Goal: Contribute content: Add original content to the website for others to see

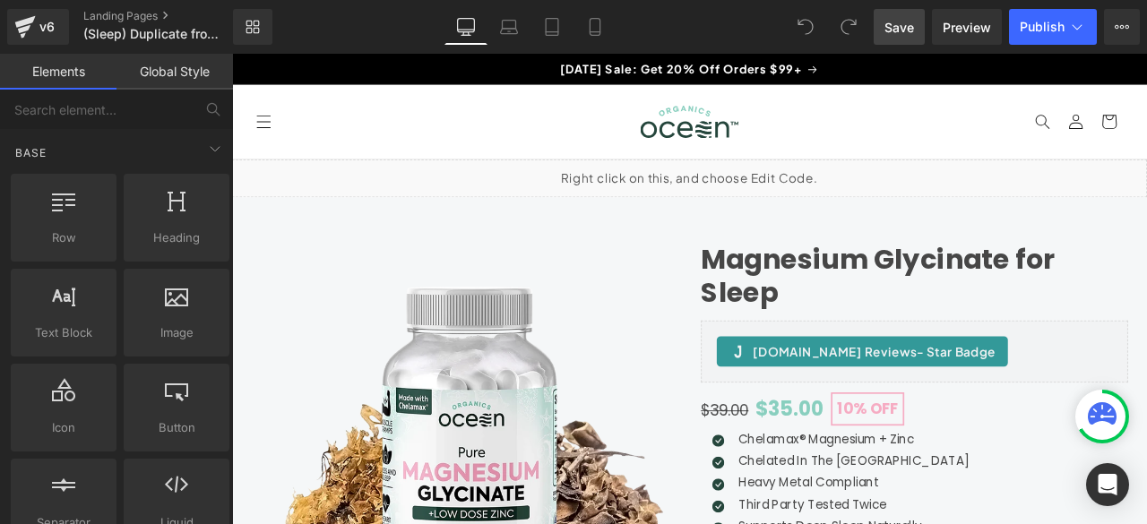
click at [903, 31] on span "Save" at bounding box center [900, 27] width 30 height 19
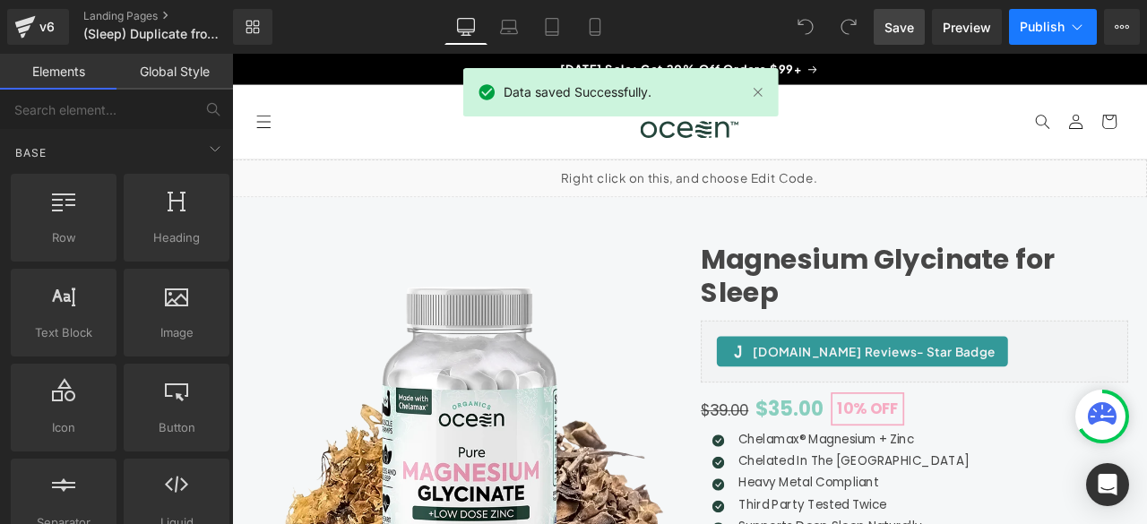
click at [1079, 25] on icon at bounding box center [1078, 27] width 18 height 18
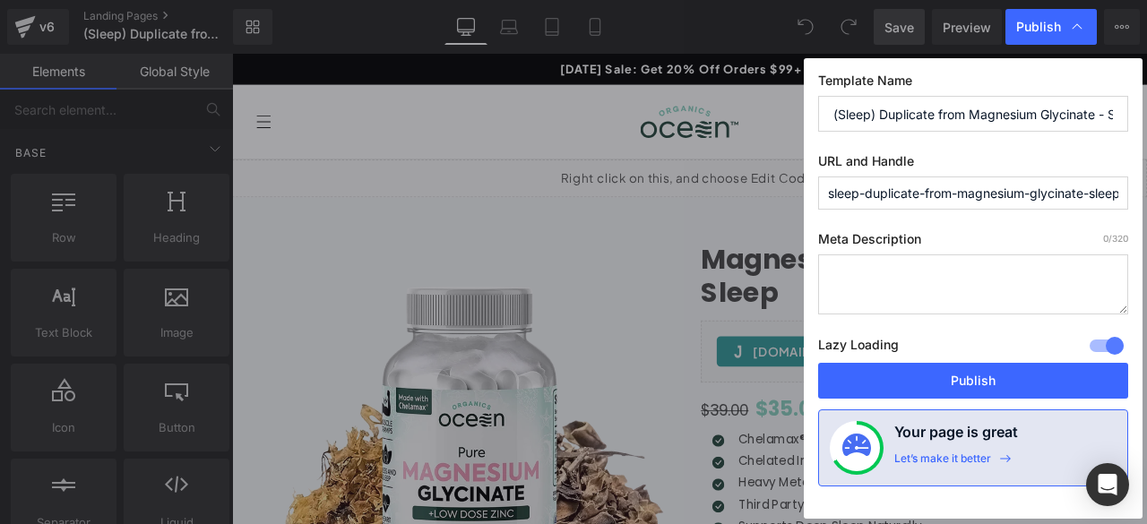
drag, startPoint x: 915, startPoint y: 200, endPoint x: 786, endPoint y: 216, distance: 130.1
click at [786, 216] on div "Publish Template Name (Sleep) Duplicate from Magnesium Glycinate - Sleep & [MED…" at bounding box center [573, 262] width 1147 height 524
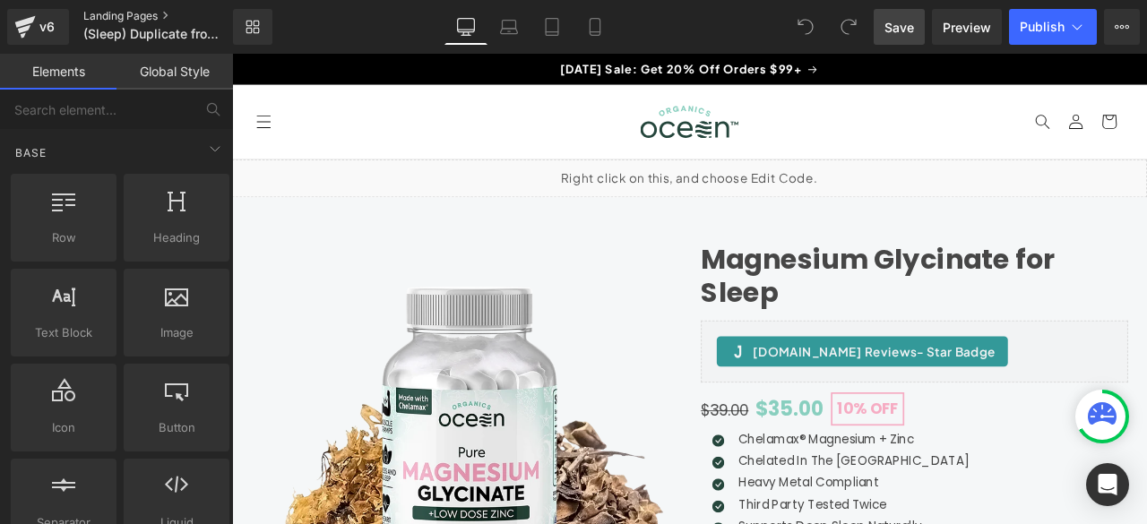
click at [108, 13] on link "Landing Pages" at bounding box center [172, 16] width 179 height 14
click at [1074, 29] on icon at bounding box center [1078, 27] width 18 height 18
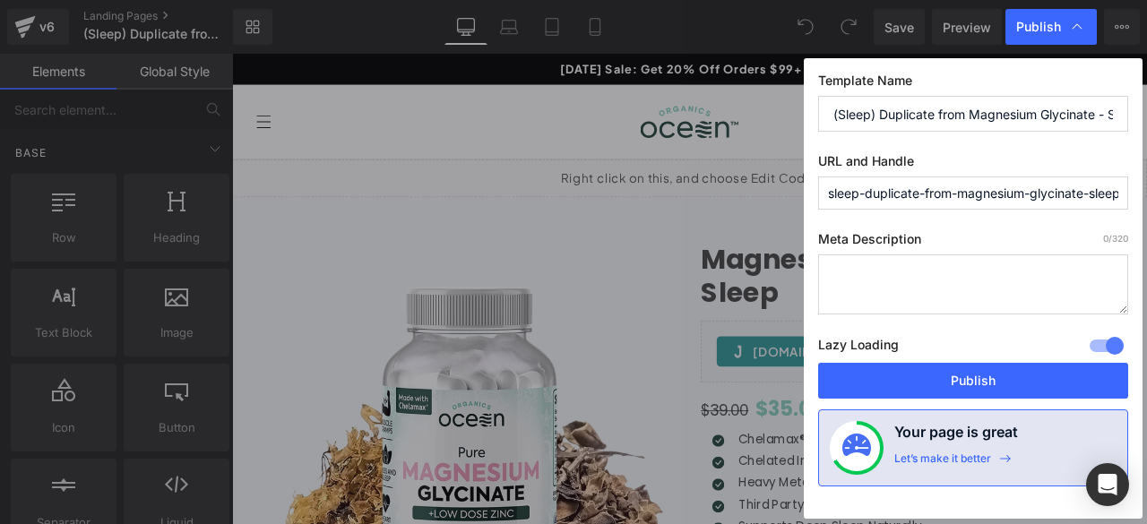
click at [918, 112] on input "(Sleep) Duplicate from Magnesium Glycinate - Sleep & [MEDICAL_DATA] Support - […" at bounding box center [973, 114] width 310 height 36
drag, startPoint x: 929, startPoint y: 189, endPoint x: 814, endPoint y: 195, distance: 114.9
click at [814, 195] on div "Template Name (Sleep) Duplicate from Magnesium Glycinate - Sleep & [MEDICAL_DAT…" at bounding box center [973, 288] width 339 height 461
click at [950, 195] on input "sleep-duplicate-from-magnesium-glycinate-sleep-amp-[MEDICAL_DATA]-support" at bounding box center [973, 193] width 310 height 33
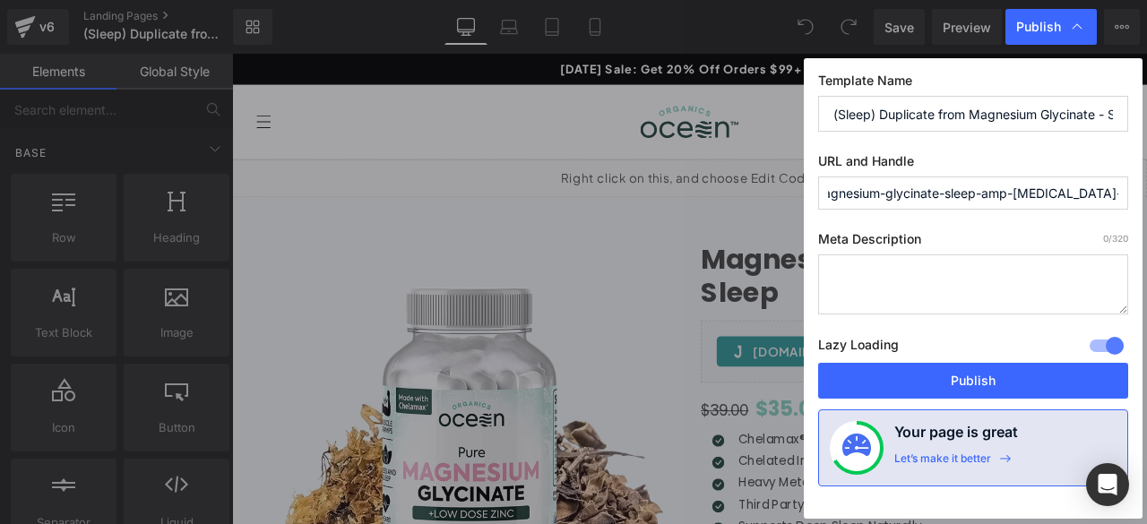
scroll to position [0, 181]
click at [1146, 184] on div "Publish Template Name (Sleep) Duplicate from Magnesium Glycinate - Sleep & Musc…" at bounding box center [573, 262] width 1147 height 524
drag, startPoint x: 1182, startPoint y: 248, endPoint x: 1379, endPoint y: 238, distance: 196.6
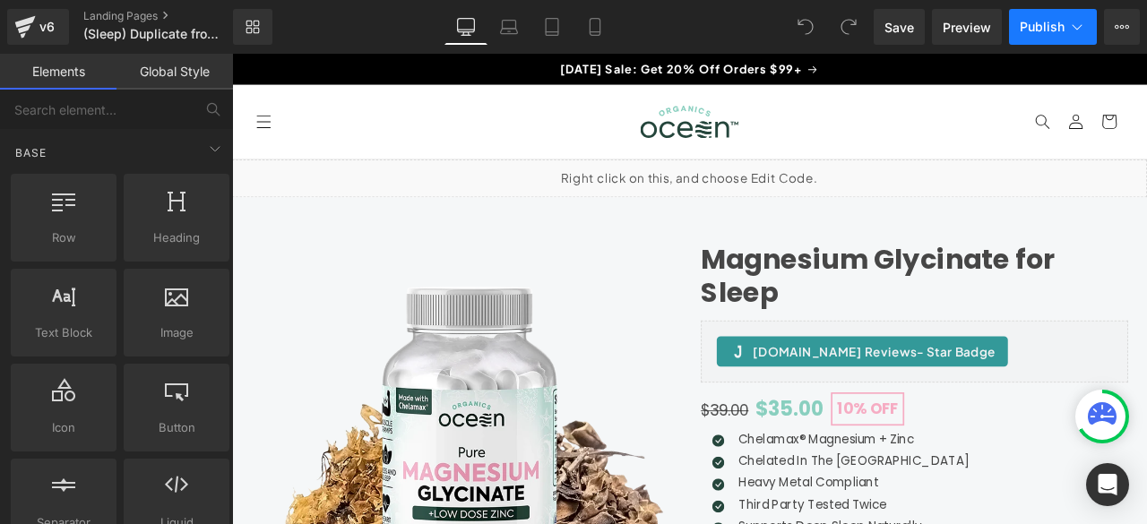
click at [1079, 26] on icon at bounding box center [1078, 26] width 10 height 5
click at [113, 14] on link "Landing Pages" at bounding box center [172, 16] width 179 height 14
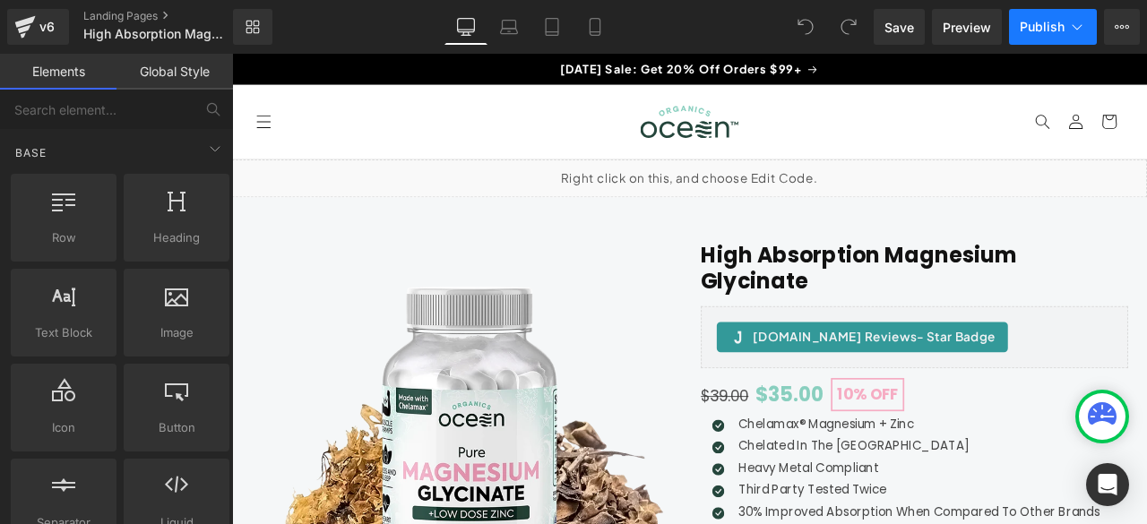
click at [1081, 27] on icon at bounding box center [1078, 27] width 18 height 18
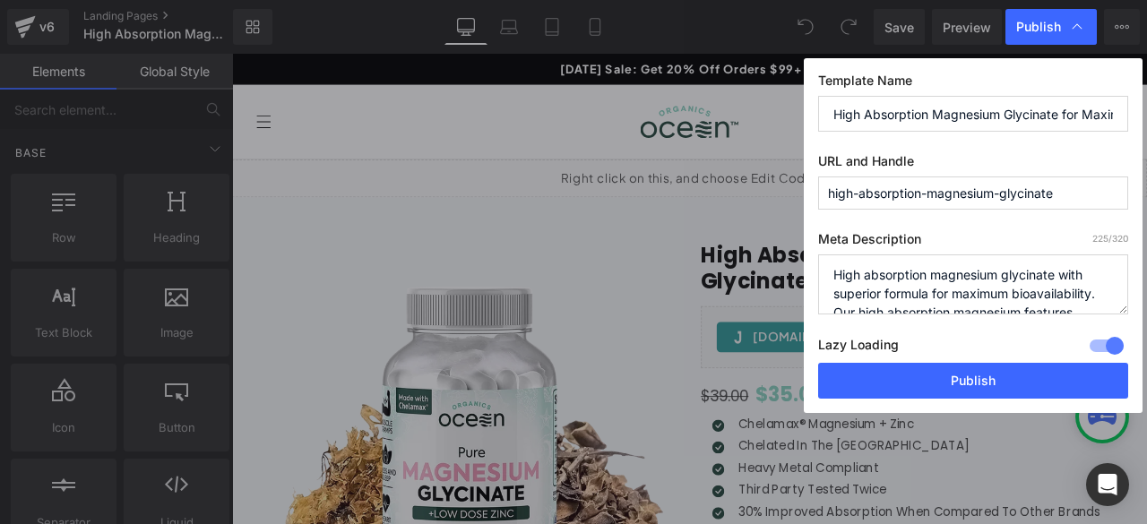
click at [1065, 187] on input "high-absorption-magnesium-glycinate" at bounding box center [973, 193] width 310 height 33
drag, startPoint x: 835, startPoint y: 112, endPoint x: 1123, endPoint y: 123, distance: 288.8
click at [1123, 123] on input "High Absorption Magnesium Glycinate for Maximum Bioavailability" at bounding box center [973, 114] width 310 height 36
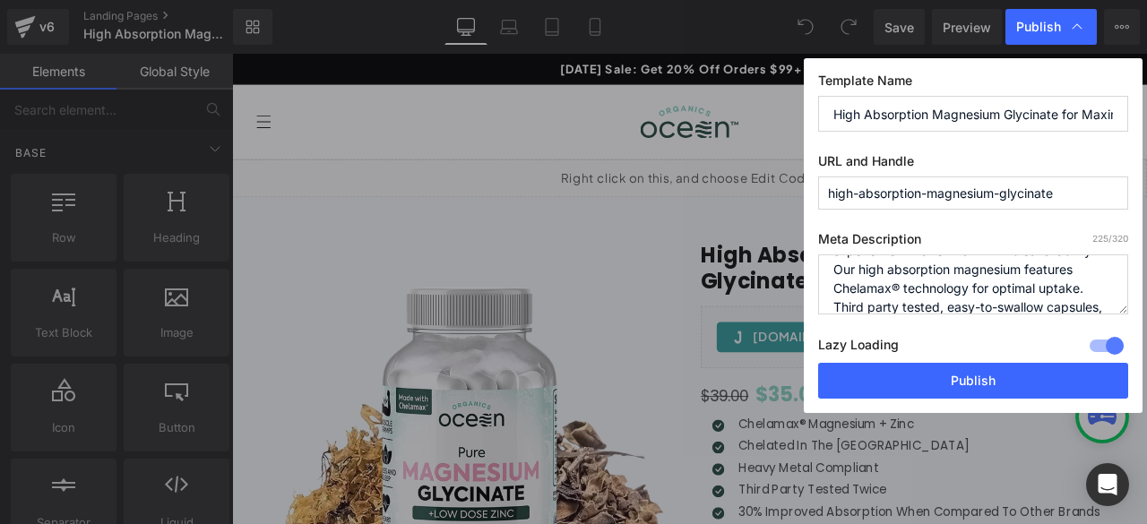
click at [896, 114] on input "High Absorption Magnesium Glycinate for Maximum Bioavailability" at bounding box center [973, 114] width 310 height 36
drag, startPoint x: 896, startPoint y: 114, endPoint x: 1095, endPoint y: 109, distance: 199.1
click at [1102, 108] on input "High Absorption Magnesium Glycinate for Maximum Bioavailability" at bounding box center [973, 114] width 310 height 36
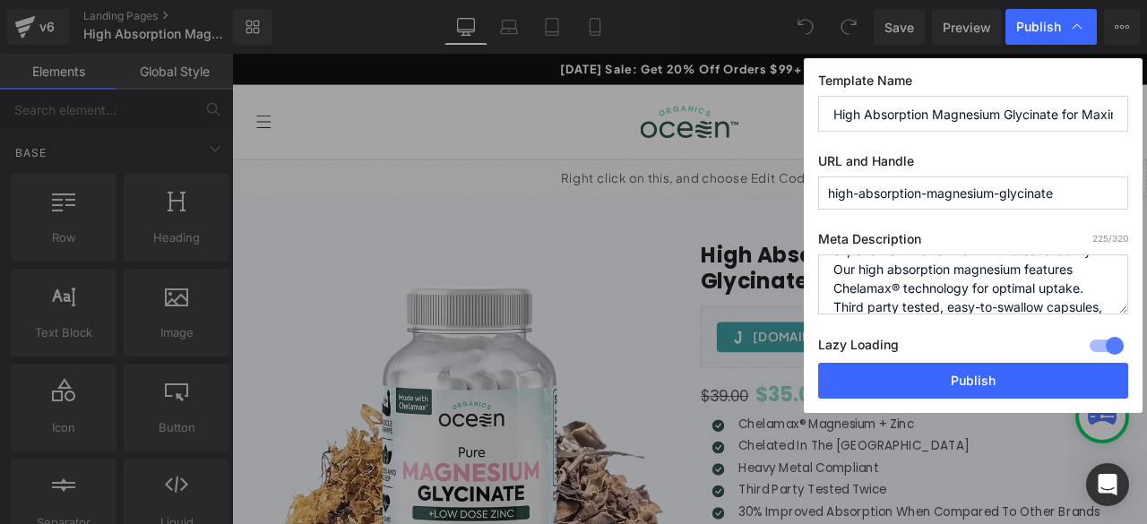
click at [888, 195] on input "high-absorption-magnesium-glycinate" at bounding box center [973, 193] width 310 height 33
click at [874, 281] on textarea "High absorption magnesium glycinate with superior formula for maximum bioavaila…" at bounding box center [973, 285] width 310 height 60
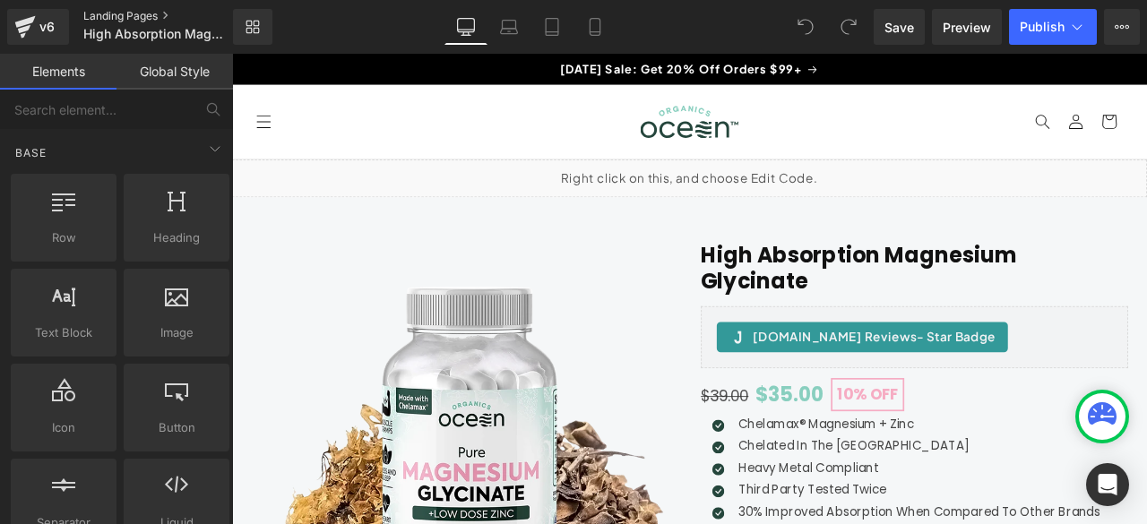
click at [143, 15] on link "Landing Pages" at bounding box center [172, 16] width 179 height 14
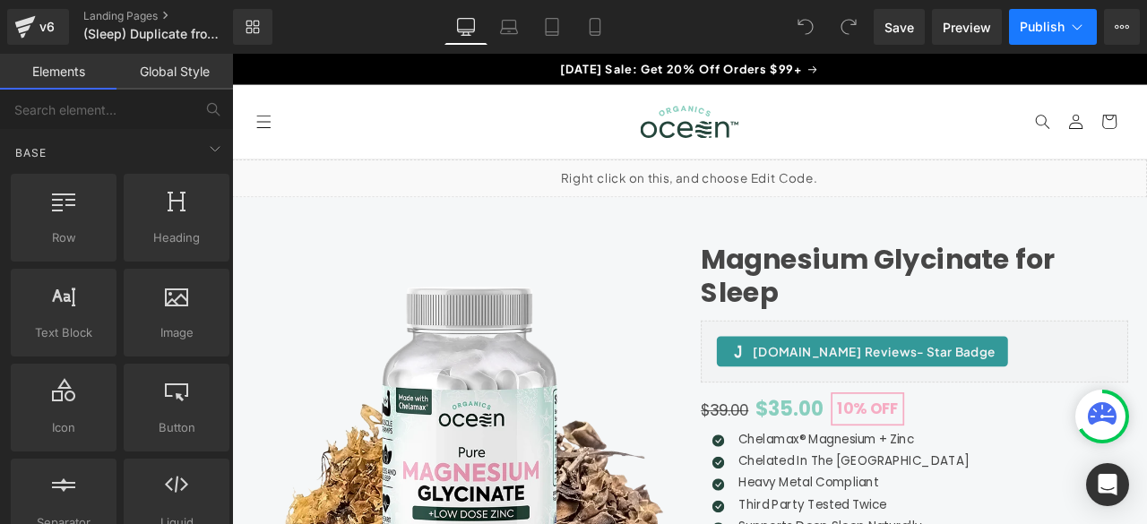
click at [1074, 28] on icon at bounding box center [1078, 27] width 18 height 18
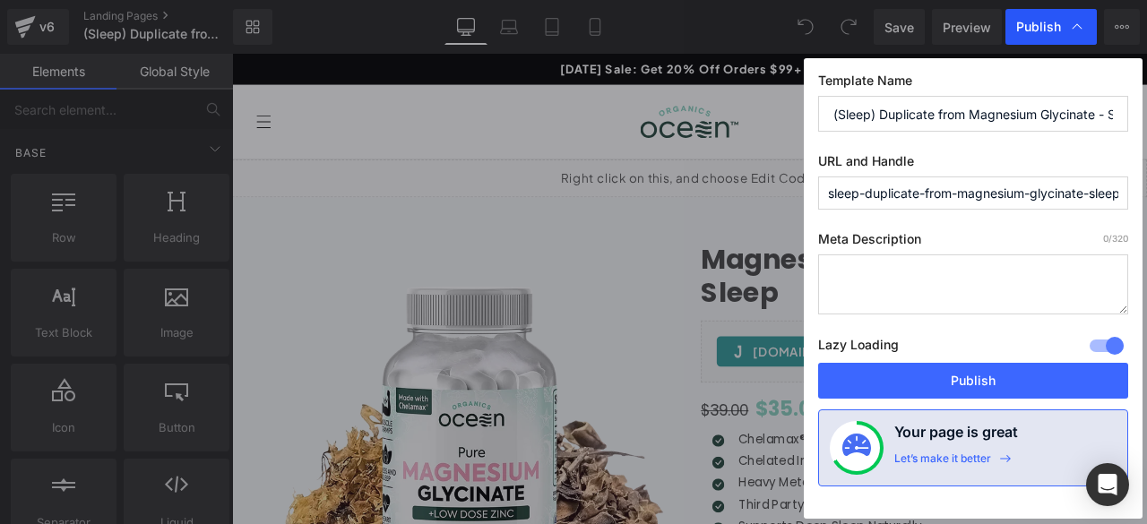
click at [1077, 28] on icon at bounding box center [1078, 27] width 18 height 18
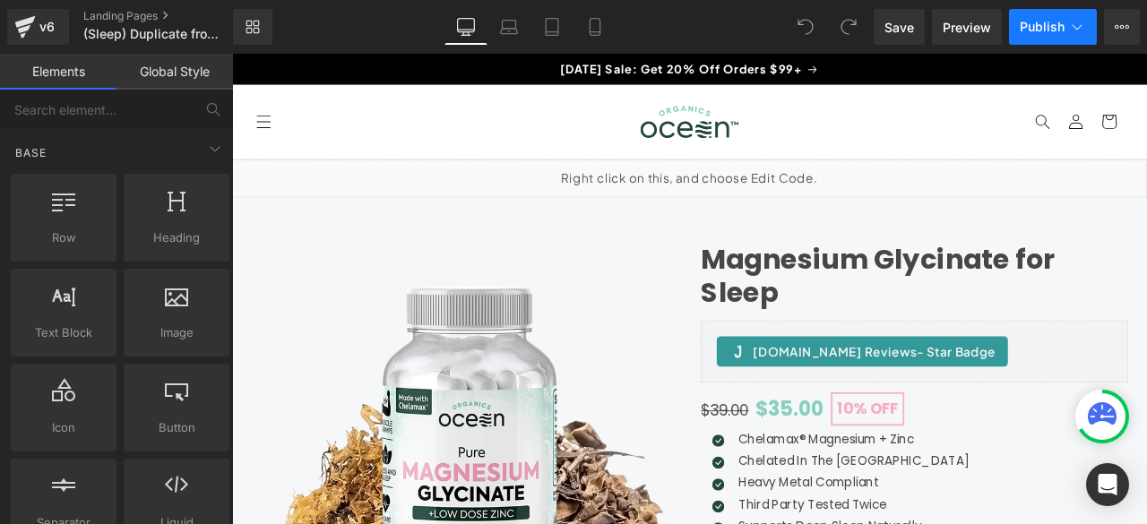
click at [1079, 28] on icon at bounding box center [1078, 26] width 10 height 5
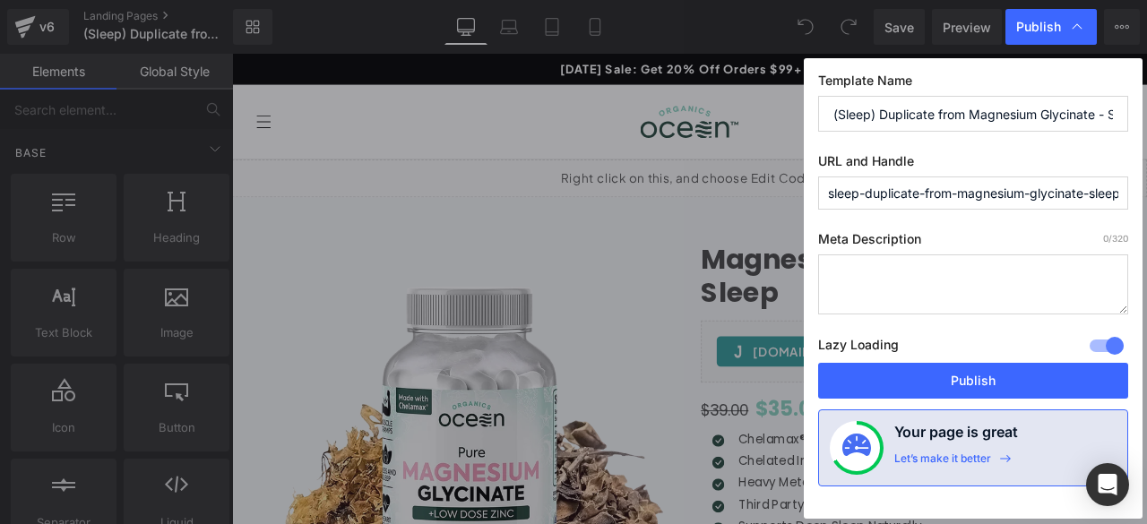
click at [970, 119] on input "(Sleep) Duplicate from Magnesium Glycinate - Sleep & [MEDICAL_DATA] Support - […" at bounding box center [973, 114] width 310 height 36
paste input "Magnesium Glycinate for Sleep - Natural Sleep Support Formula"
drag, startPoint x: 845, startPoint y: 116, endPoint x: 1121, endPoint y: 119, distance: 276.1
click at [1121, 119] on input "Magnesium Glycinate for Sleep - Natural Sleep Support Formula" at bounding box center [973, 114] width 310 height 36
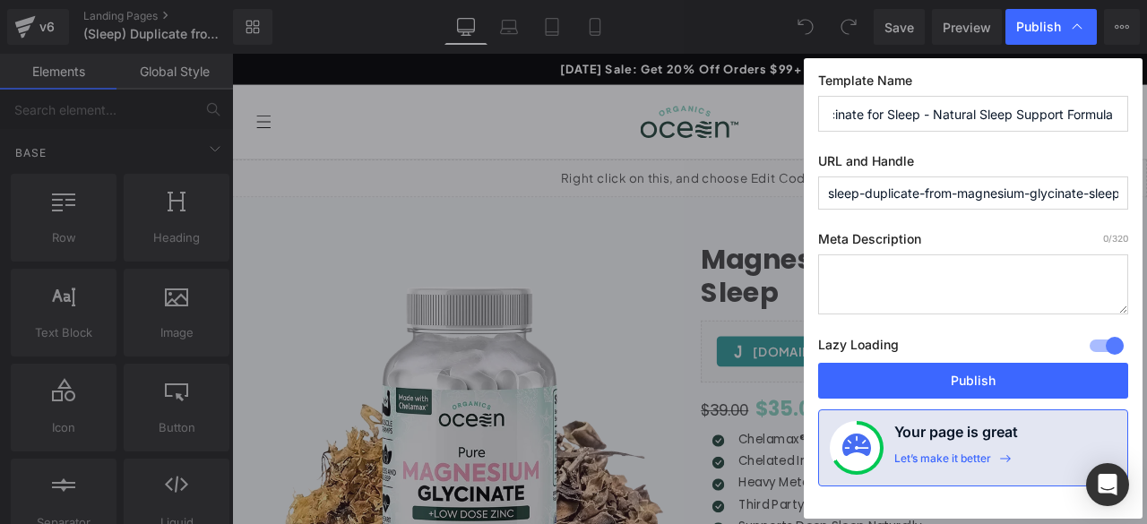
type input "Magnesium Glycinate for Sleep - Natural Sleep Support Formula"
click at [862, 196] on input "sleep-duplicate-from-magnesium-glycinate-sleep-amp-muscle-cramp-support" at bounding box center [973, 193] width 310 height 33
paste input "magnesium-glycinate-for-sleep"
type input "magnesium-glycinate-for-sleep"
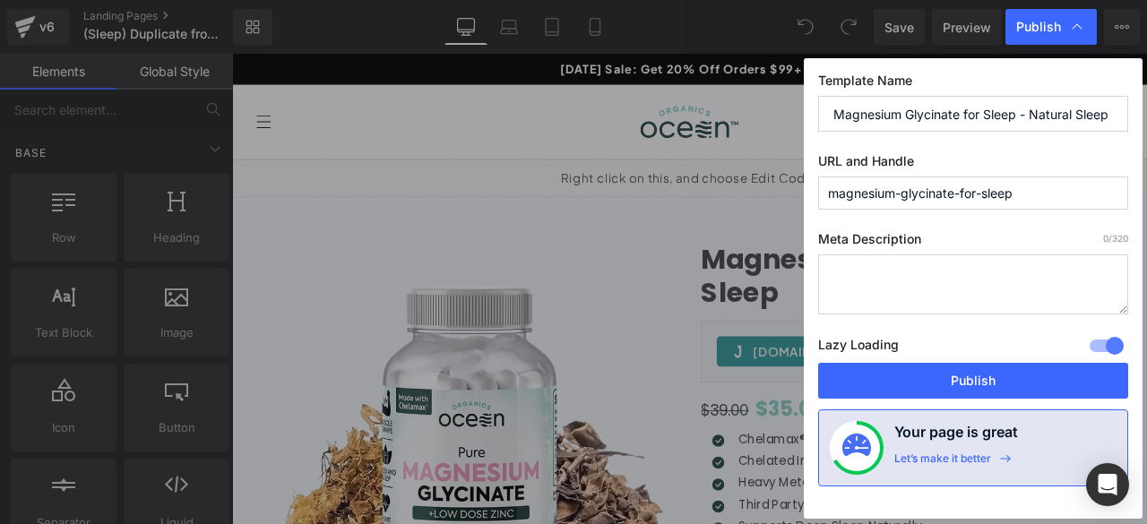
click at [900, 275] on textarea at bounding box center [973, 285] width 310 height 60
paste textarea "Magnesium glycinate for sleep with clinically proven formula for deeper, restor…"
type textarea "Magnesium glycinate for sleep with clinically proven formula for deeper, restor…"
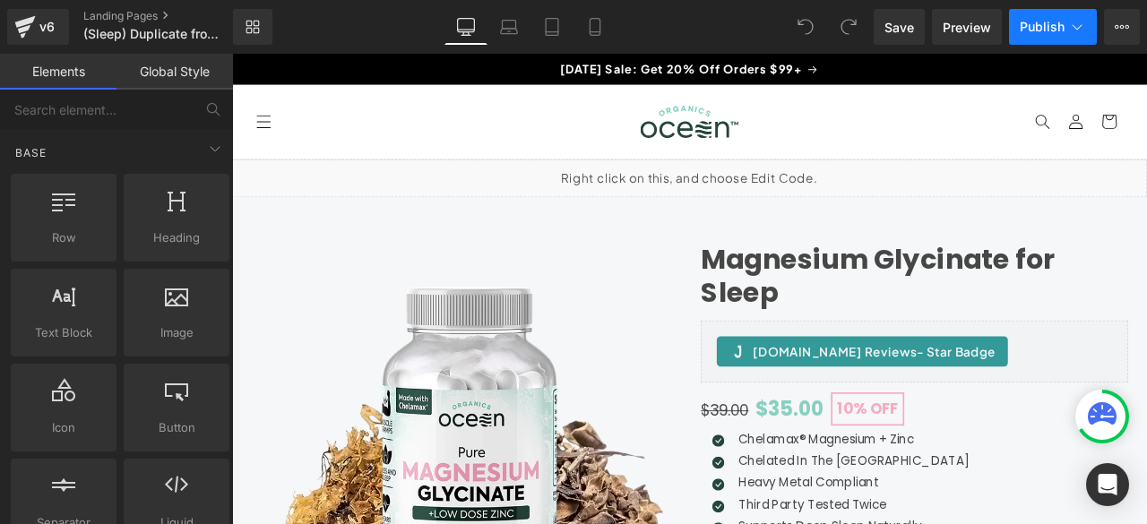
click at [1077, 26] on icon at bounding box center [1078, 27] width 18 height 18
click at [154, 10] on link "Landing Pages" at bounding box center [172, 16] width 179 height 14
click at [1079, 25] on icon at bounding box center [1078, 27] width 18 height 18
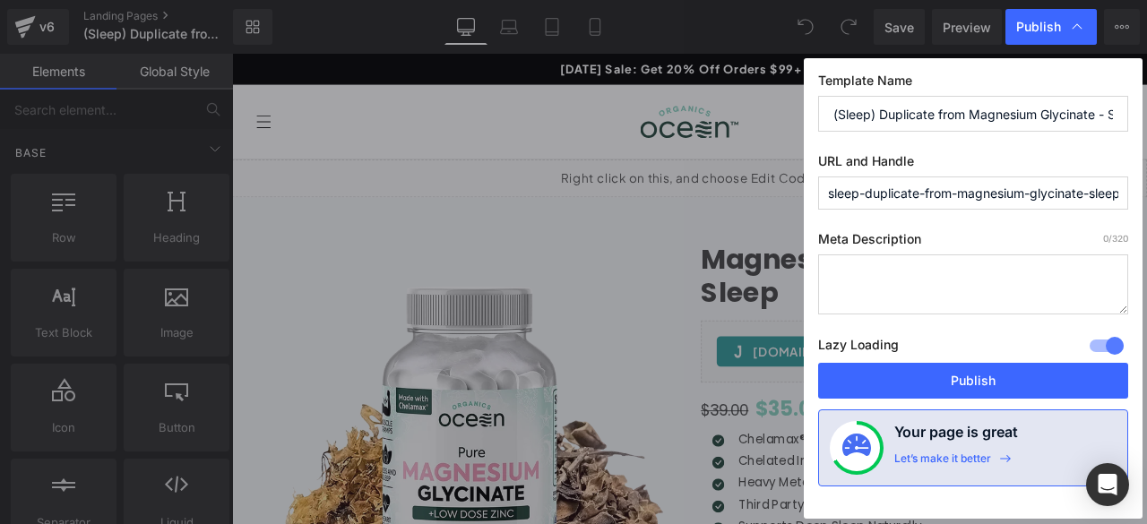
click at [952, 117] on input "(Sleep) Duplicate from Magnesium Glycinate - Sleep & Muscle Cramp Support - Tom…" at bounding box center [973, 114] width 310 height 36
paste input "Magnesium Glycinate for Sleep - Natural Sleep Support Formula"
type input "Magnesium Glycinate for Sleep - Natural Sleep Support Formula"
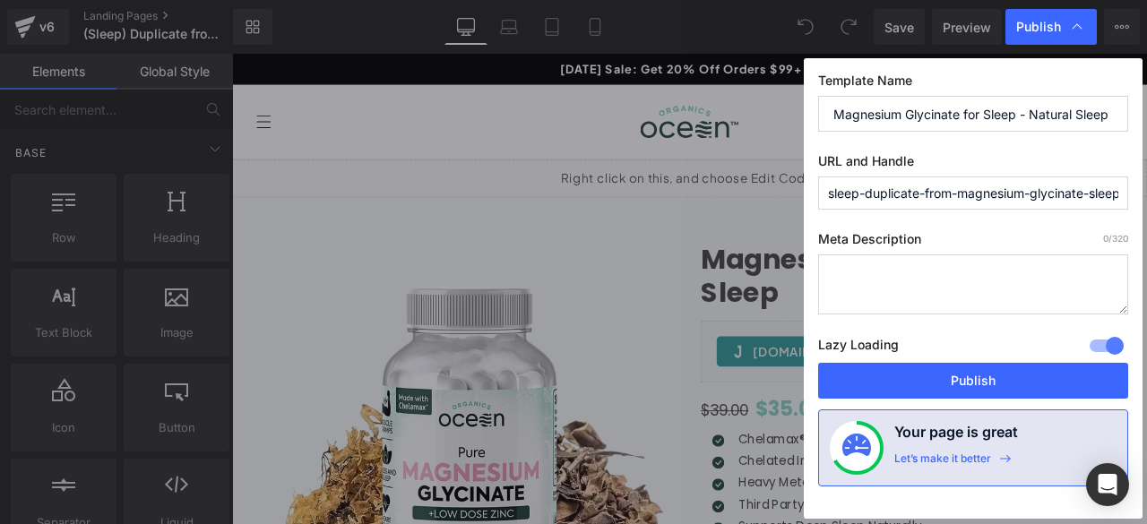
click at [878, 196] on input "sleep-duplicate-from-magnesium-glycinate-sleep-amp-muscle-cramp-support" at bounding box center [973, 193] width 310 height 33
paste input "magnesium-glycinate-for-sleep"
type input "magnesium-glycinate-for-sleep"
click at [929, 255] on textarea at bounding box center [973, 285] width 310 height 60
paste textarea "Magnesium glycinate for sleep with clinically proven formula for deeper, restor…"
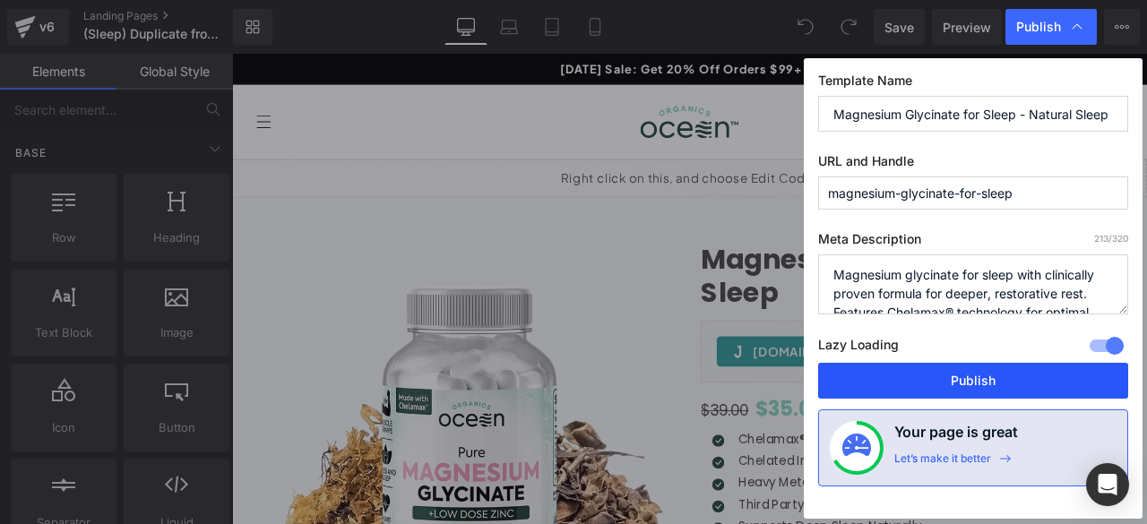
type textarea "Magnesium glycinate for sleep with clinically proven formula for deeper, restor…"
click at [1002, 375] on button "Publish" at bounding box center [973, 381] width 310 height 36
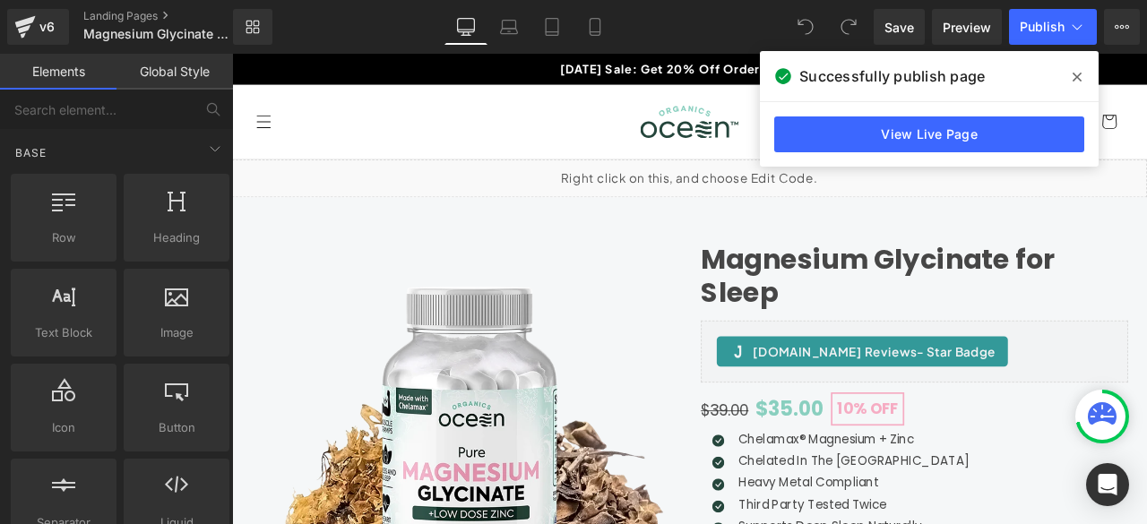
click at [1080, 75] on icon at bounding box center [1077, 77] width 9 height 14
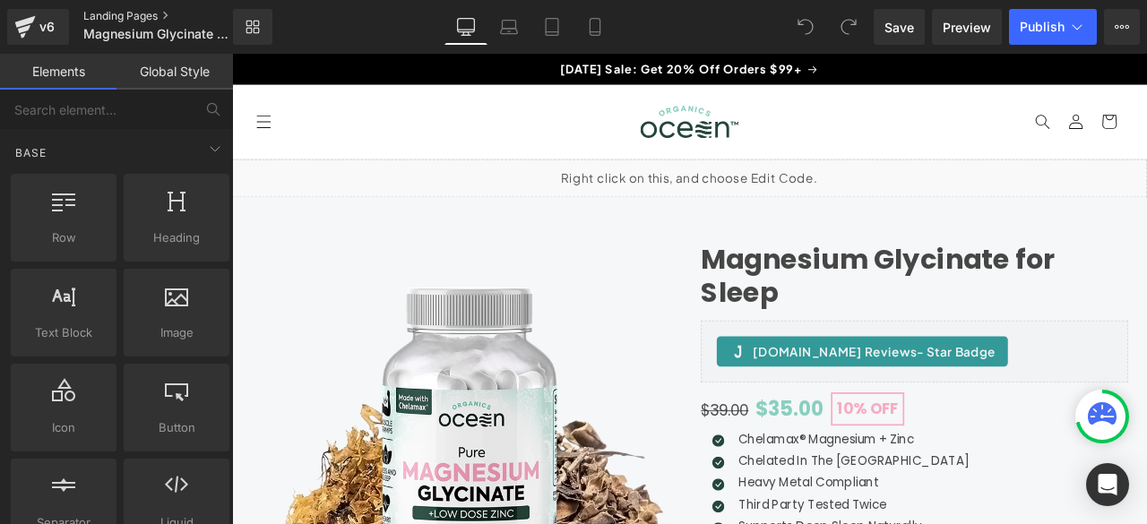
click at [134, 18] on link "Landing Pages" at bounding box center [172, 16] width 179 height 14
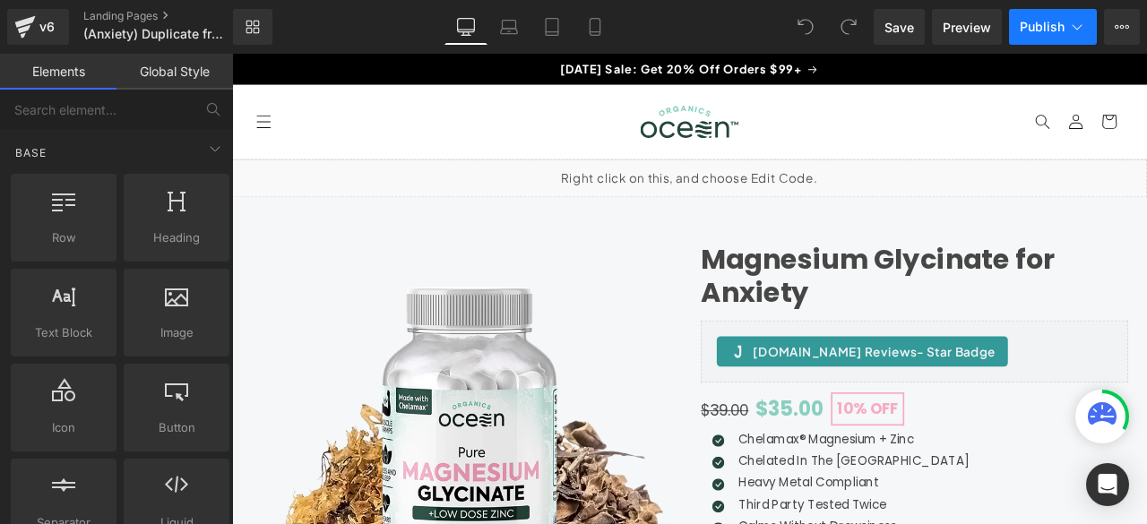
click at [1076, 26] on icon at bounding box center [1078, 27] width 18 height 18
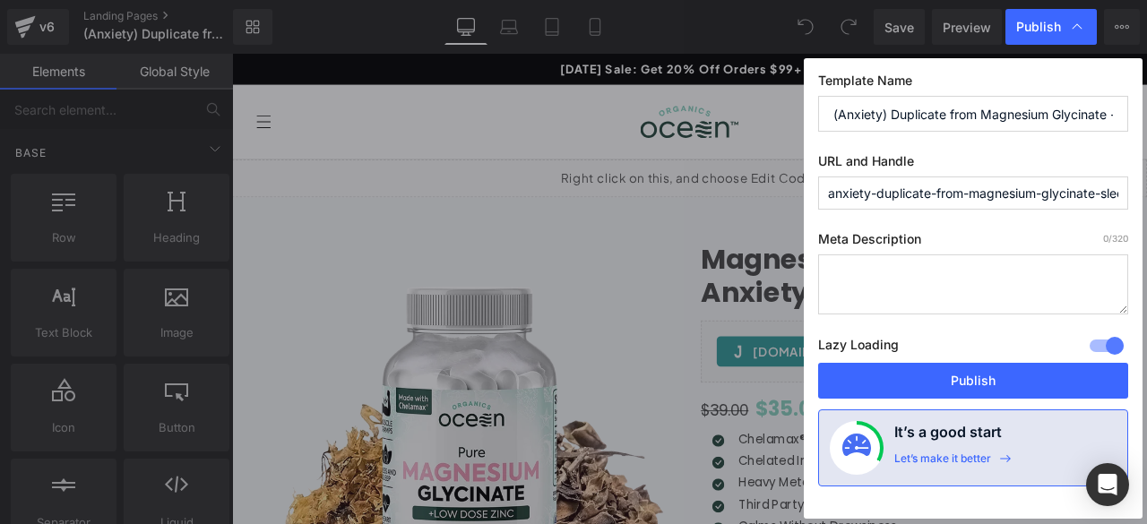
click at [902, 119] on input "(Anxiety) Duplicate from Magnesium Glycinate - Sleep &amp; Muscle Cramp Support…" at bounding box center [973, 114] width 310 height 36
paste input "Calming Magnesium Glycinate for Anxiety - Nervous System Support"
type input "Calming Magnesium Glycinate for Anxiety - Nervous System Support"
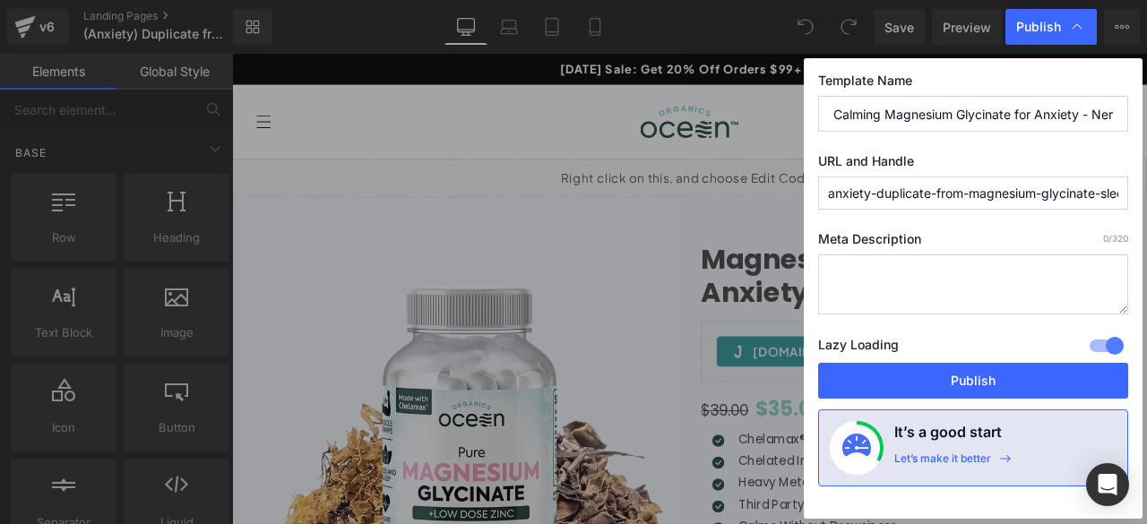
click at [1009, 196] on input "anxiety-duplicate-from-magnesium-glycinate-sleep-amp-amp-muscle-cramp-support-t…" at bounding box center [973, 193] width 310 height 33
paste input "magnesium-glycinate-for-anxiety"
type input "magnesium-glycinate-for-anxiety"
click at [920, 255] on textarea at bounding box center [973, 285] width 310 height 60
paste textarea "Magnesium glycinate for anxiety with calming formula for nervous system support…"
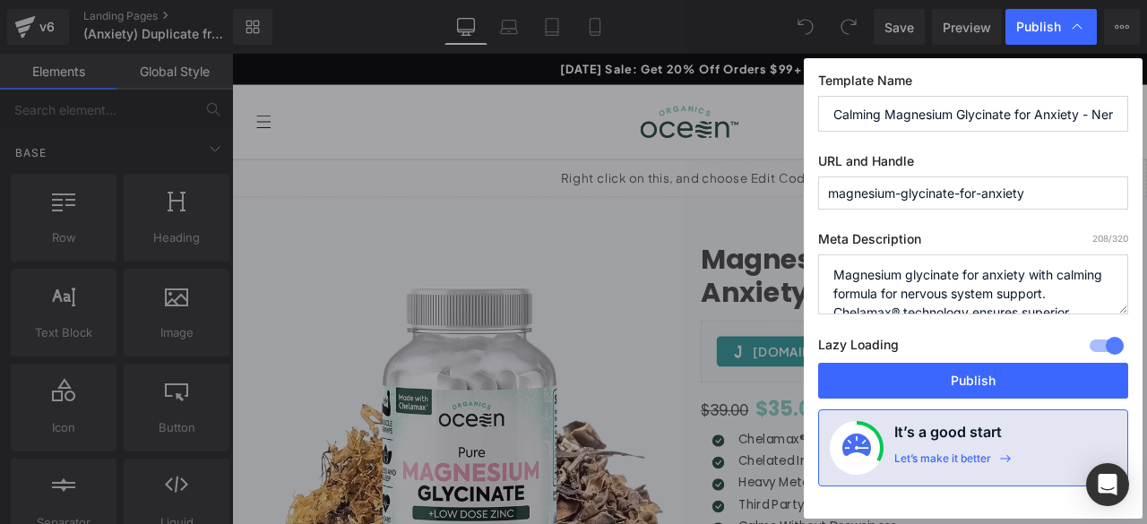
scroll to position [75, 0]
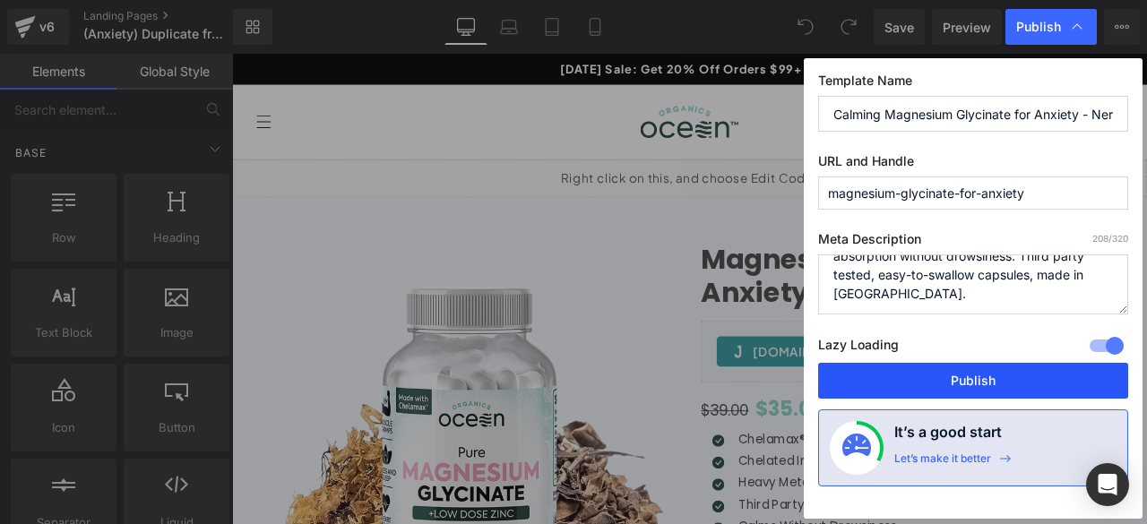
type textarea "Magnesium glycinate for anxiety with calming formula for nervous system support…"
drag, startPoint x: 935, startPoint y: 379, endPoint x: 795, endPoint y: 271, distance: 177.0
click at [935, 379] on button "Publish" at bounding box center [973, 381] width 310 height 36
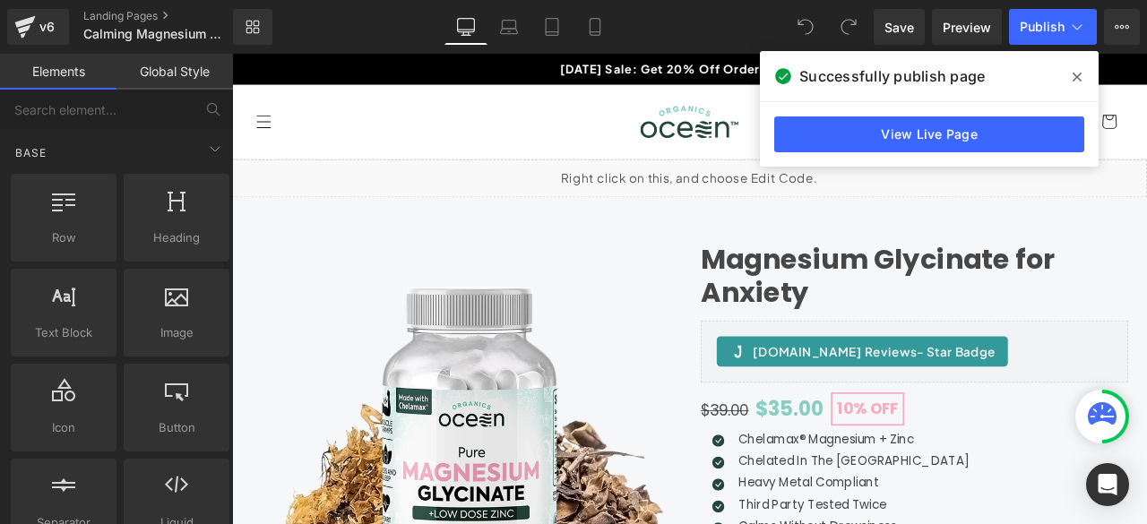
click at [1081, 76] on icon at bounding box center [1077, 77] width 9 height 14
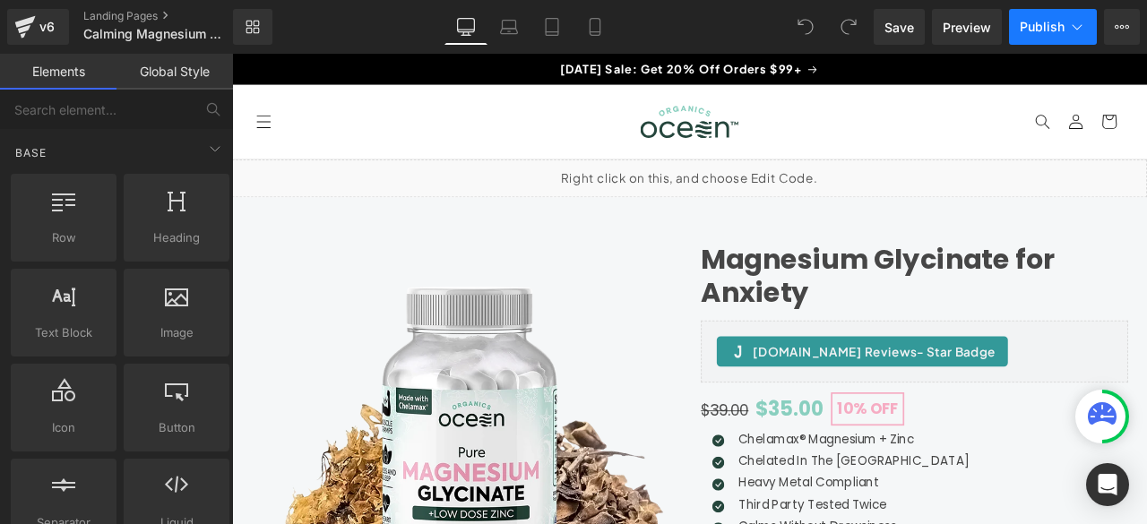
click at [1076, 26] on icon at bounding box center [1078, 27] width 18 height 18
click at [124, 17] on link "Landing Pages" at bounding box center [172, 16] width 179 height 14
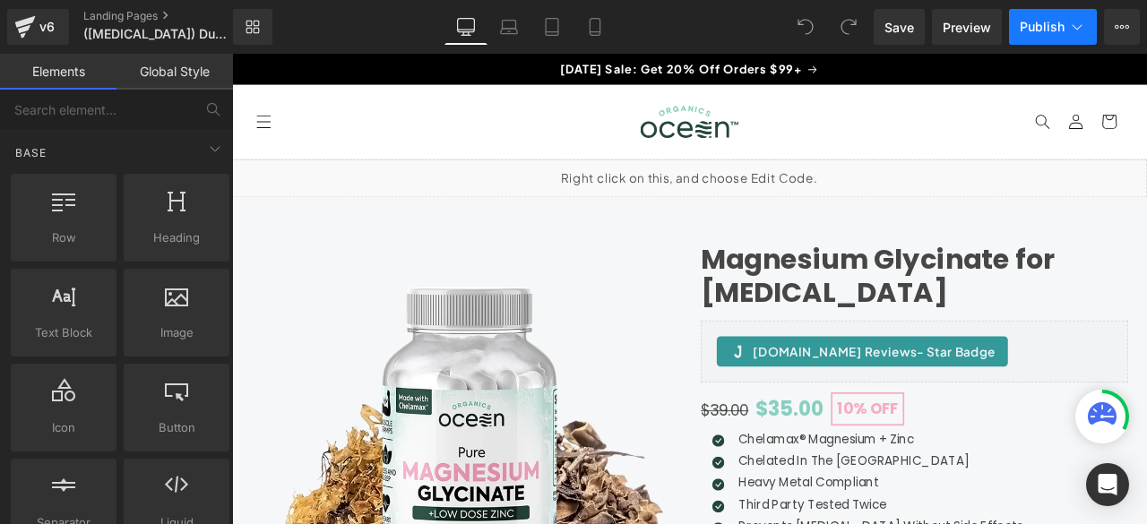
click at [1077, 27] on icon at bounding box center [1078, 27] width 18 height 18
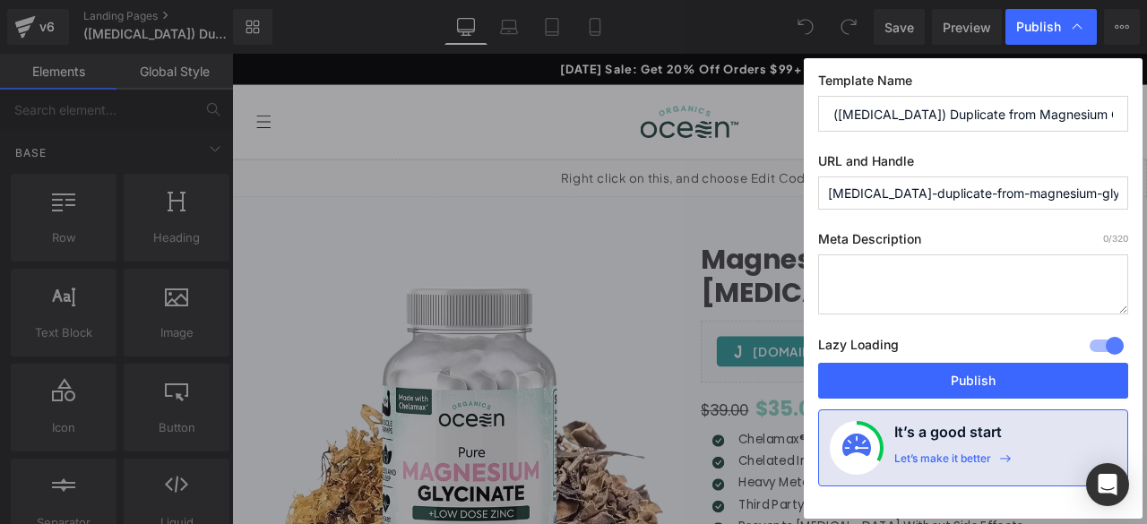
click at [943, 129] on input "([MEDICAL_DATA]) Duplicate from Magnesium Glycinate - Sleep &amp;amp; [MEDICAL_…" at bounding box center [973, 114] width 310 height 36
paste input "Magnesium Glycinate for [MEDICAL_DATA] - Proven Headache Prevention"
type input "Magnesium Glycinate for [MEDICAL_DATA] - Proven Headache Prevention"
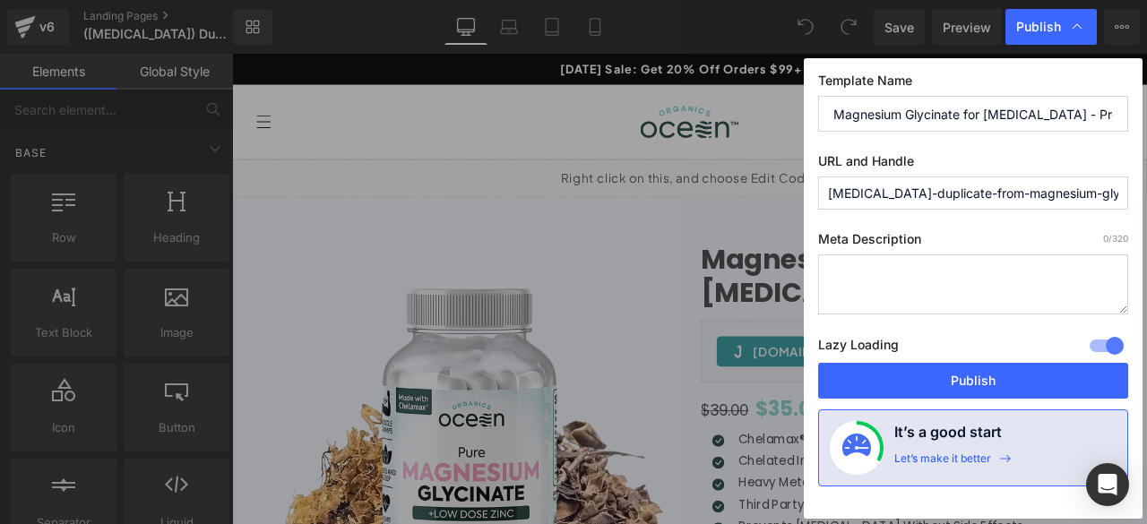
click at [871, 196] on input "migraines-duplicate-from-magnesium-glycinate-sleep-amp-amp-amp-muscle-cramp-sup…" at bounding box center [973, 193] width 310 height 33
paste input "agnesium-glycinate-for-migraines"
type input "magnesium-glycinate-for-migraines"
click at [889, 272] on textarea at bounding box center [973, 285] width 310 height 60
paste textarea "Best magnesium glycinate for migraines with proven formula to reduce frequency …"
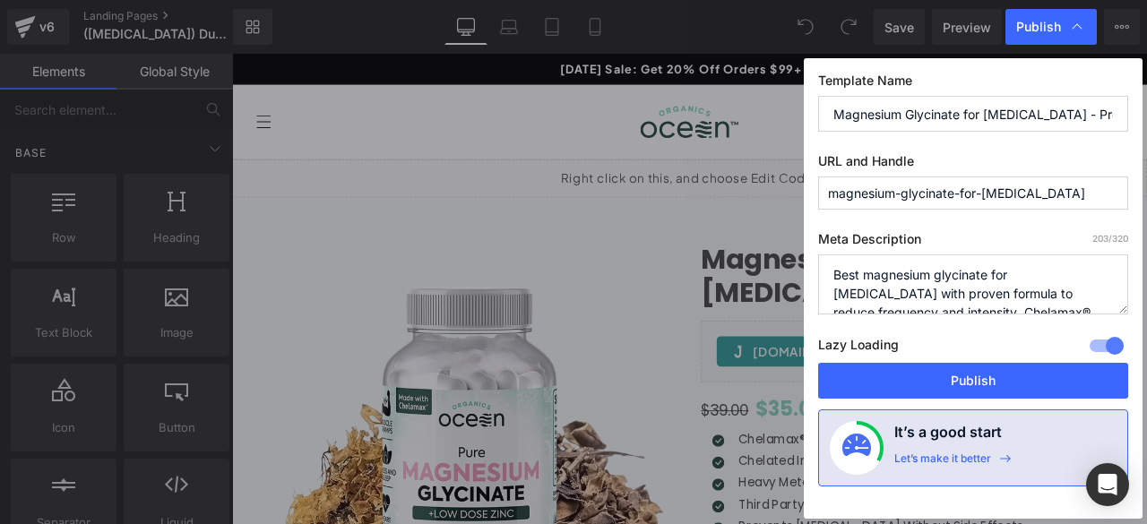
drag, startPoint x: 872, startPoint y: 272, endPoint x: 826, endPoint y: 269, distance: 46.7
click at [826, 269] on textarea "Best magnesium glycinate for migraines with proven formula to reduce frequency …" at bounding box center [973, 285] width 310 height 60
type textarea "Magnesium glycinate for migraines with proven formula to reduce frequency and i…"
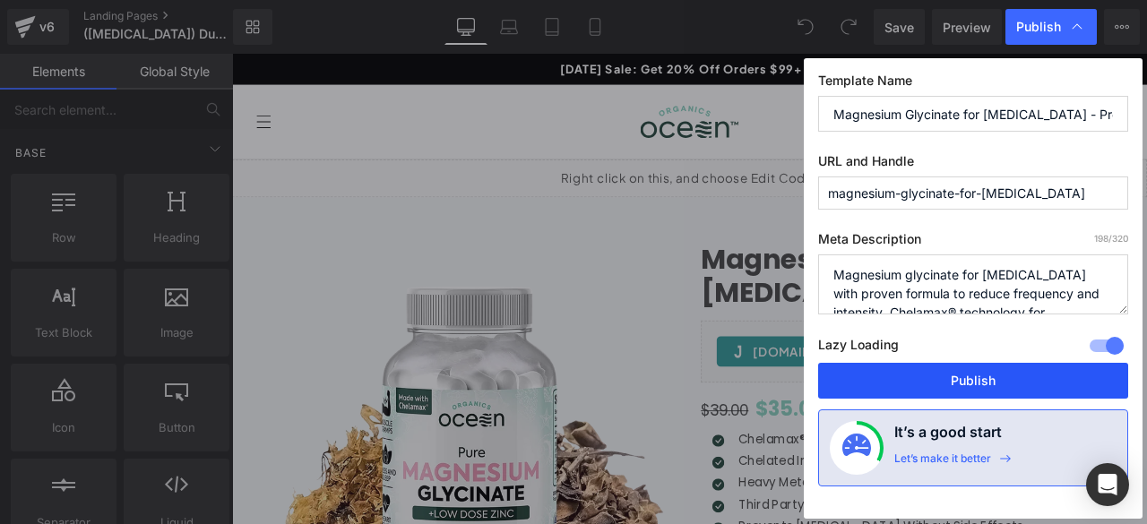
click at [973, 381] on button "Publish" at bounding box center [973, 381] width 310 height 36
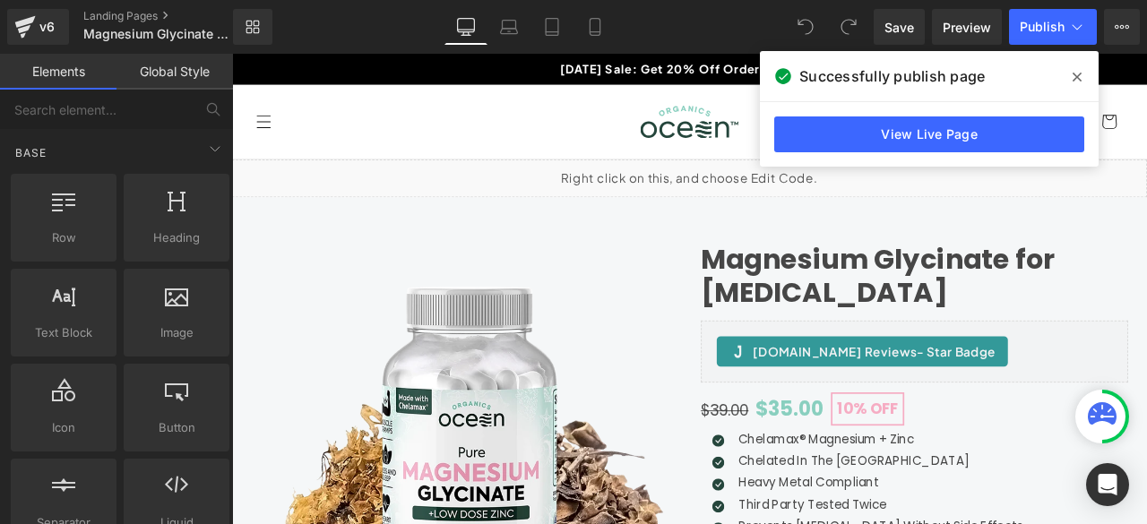
click at [1081, 76] on icon at bounding box center [1077, 77] width 9 height 14
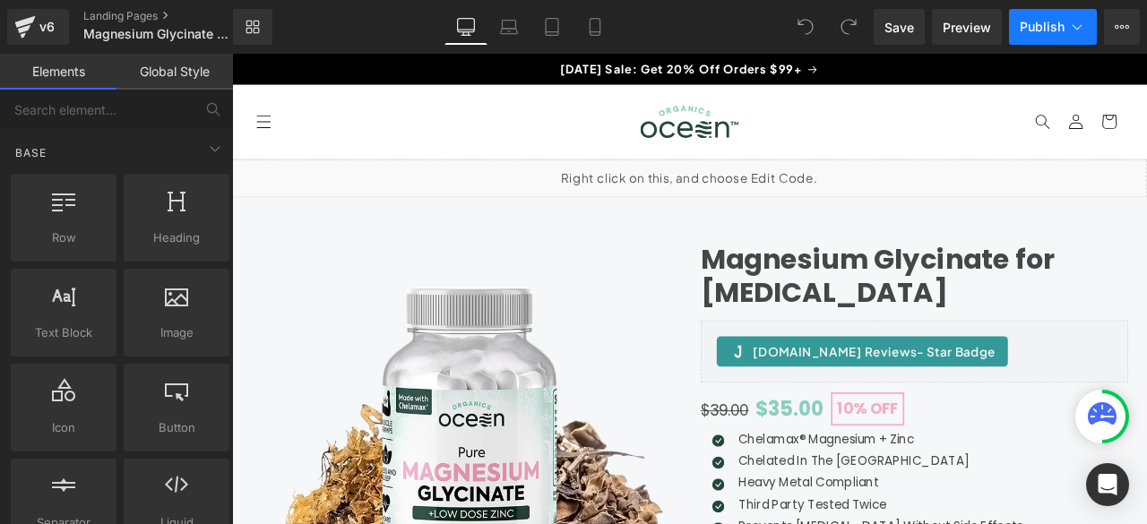
click at [1078, 23] on icon at bounding box center [1078, 27] width 18 height 18
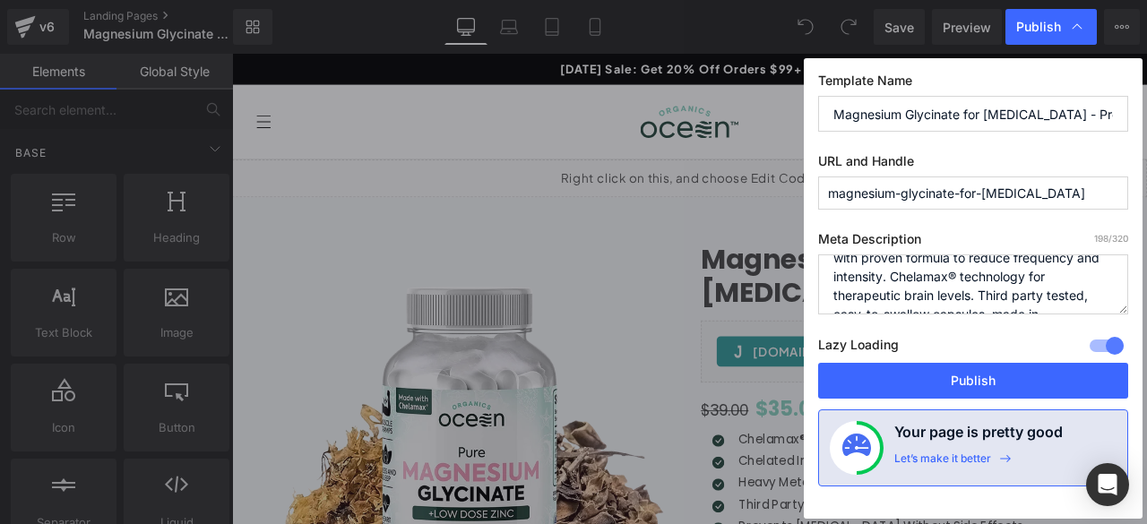
scroll to position [56, 0]
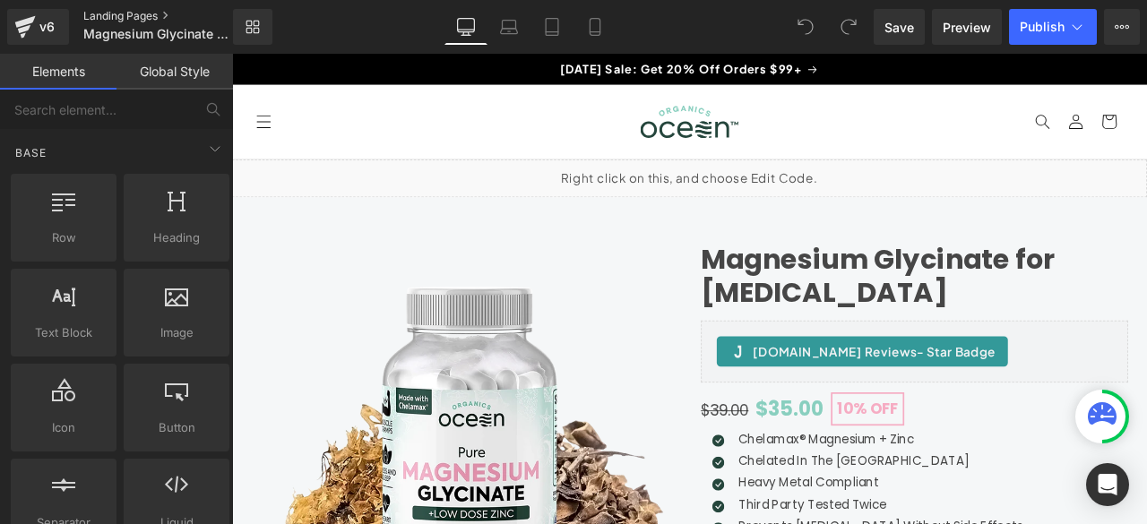
click at [129, 15] on link "Landing Pages" at bounding box center [172, 16] width 179 height 14
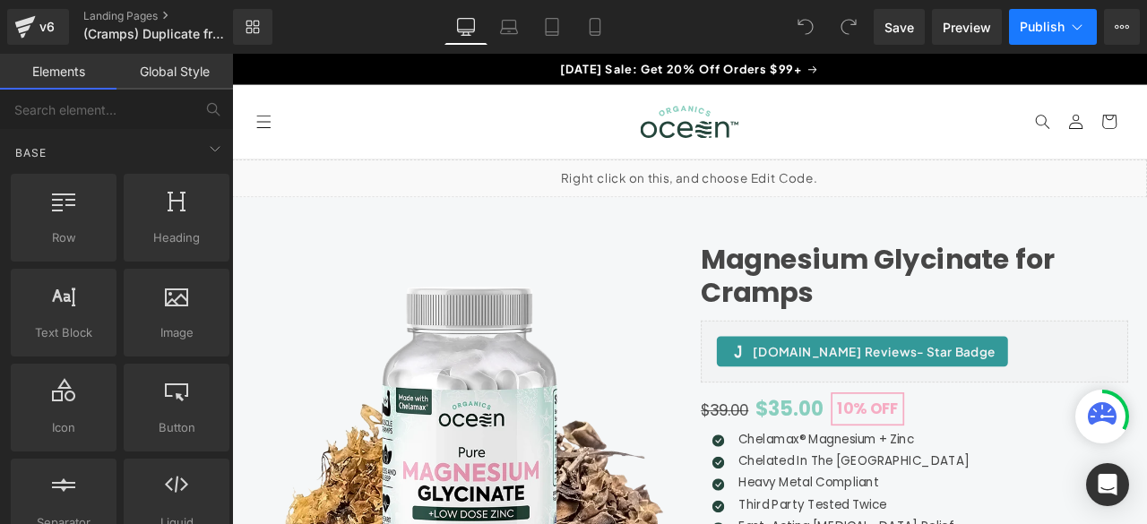
click at [1077, 26] on icon at bounding box center [1078, 27] width 18 height 18
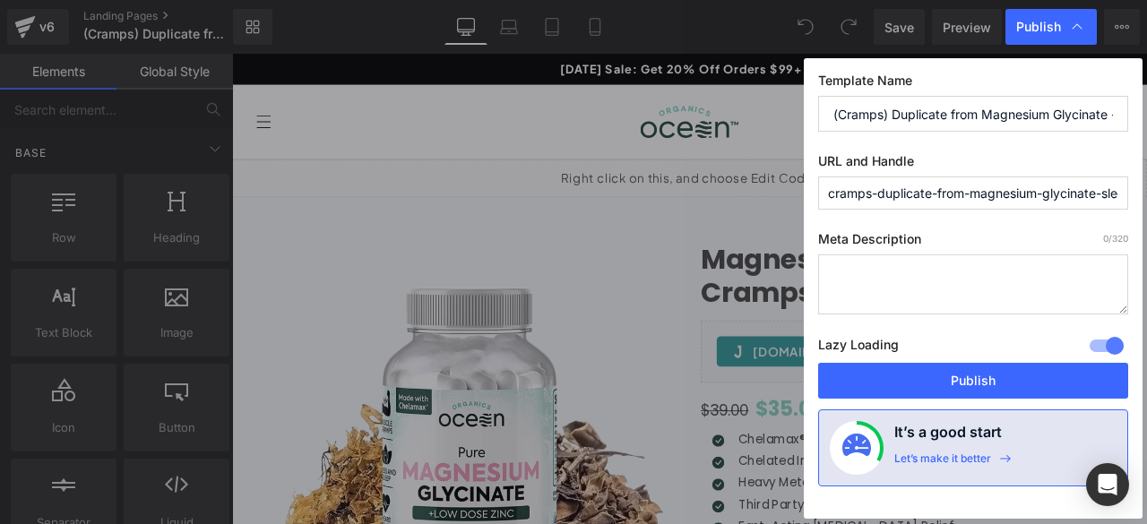
click at [934, 109] on input "(Cramps) Duplicate from Magnesium Glycinate - Sleep &amp;amp;amp; Muscle Cramp …" at bounding box center [973, 114] width 310 height 36
paste input "Fast-Acting Magnesium Glycinate for Leg Cramps - Muscle Relief Formula"
type input "Fast-Acting Magnesium Glycinate for Leg Cramps - Muscle Relief Formula"
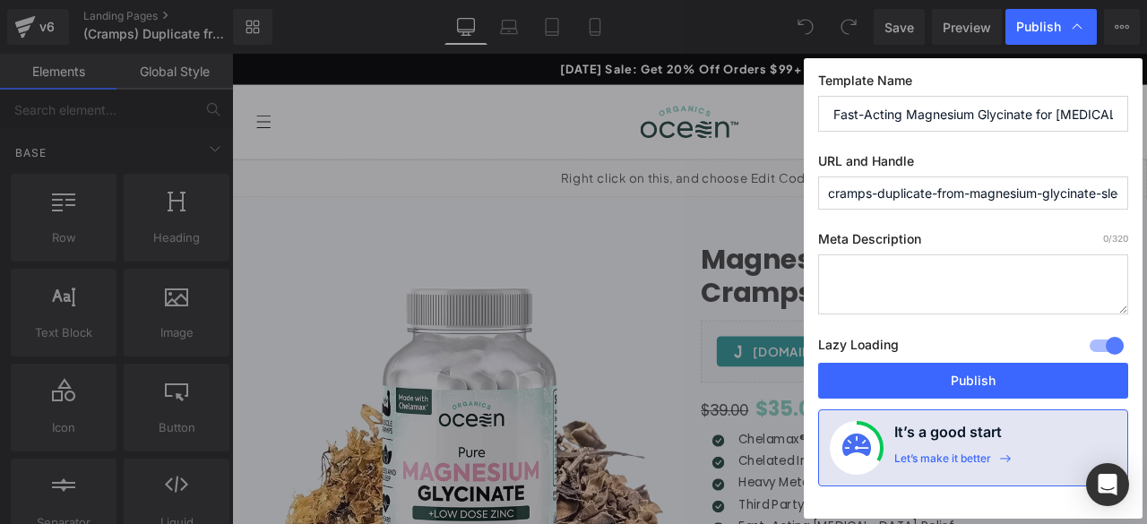
click at [885, 189] on input "cramps-duplicate-from-magnesium-glycinate-sleep-amp-amp-amp-amp-muscle-cramp-su…" at bounding box center [973, 193] width 310 height 33
paste input "magnesium-glycinate-for-leg-cramps"
type input "magnesium-glycinate-for-leg-cramps"
click at [936, 271] on textarea at bounding box center [973, 285] width 310 height 60
paste textarea "Magnesium glycinate for leg cramps with fast-acting formula for muscle relief. …"
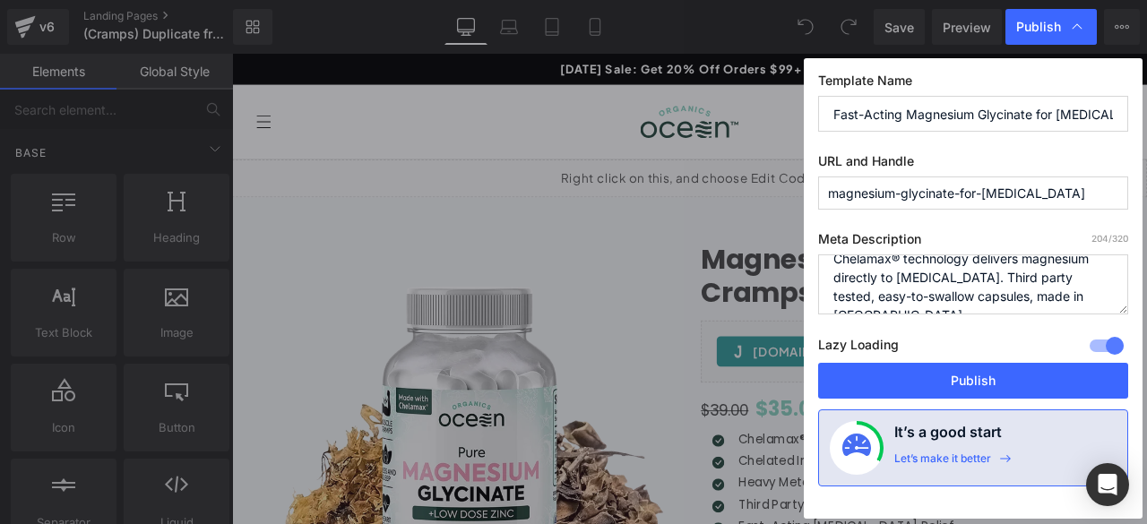
scroll to position [56, 0]
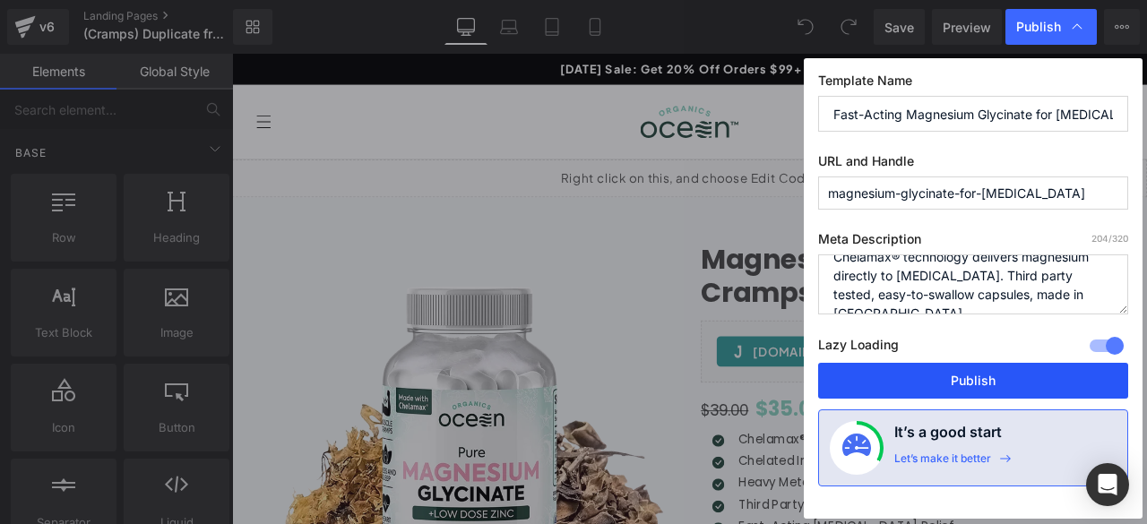
type textarea "Magnesium glycinate for leg cramps with fast-acting formula for muscle relief. …"
click at [936, 370] on button "Publish" at bounding box center [973, 381] width 310 height 36
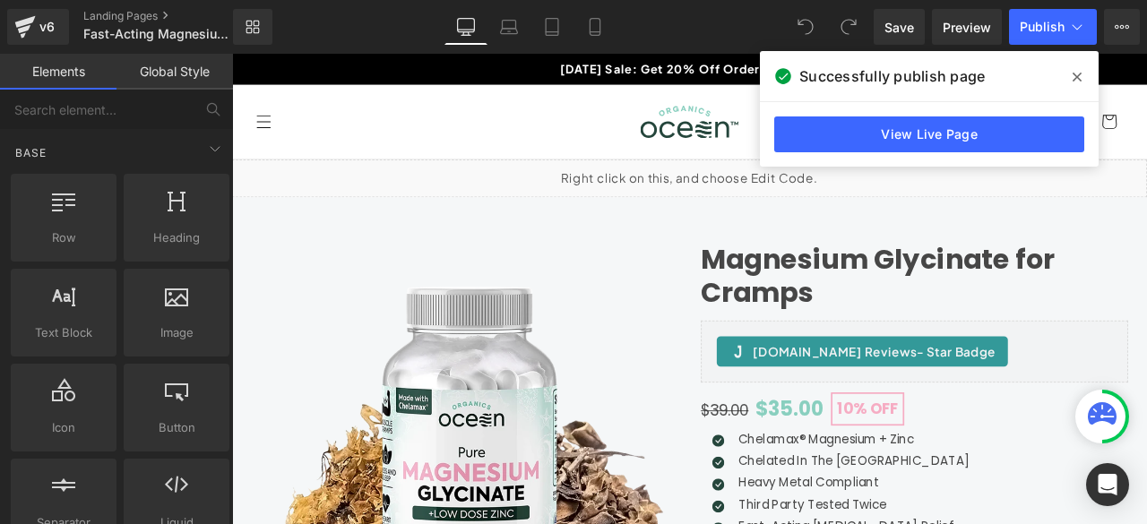
click at [1070, 78] on span at bounding box center [1077, 77] width 29 height 29
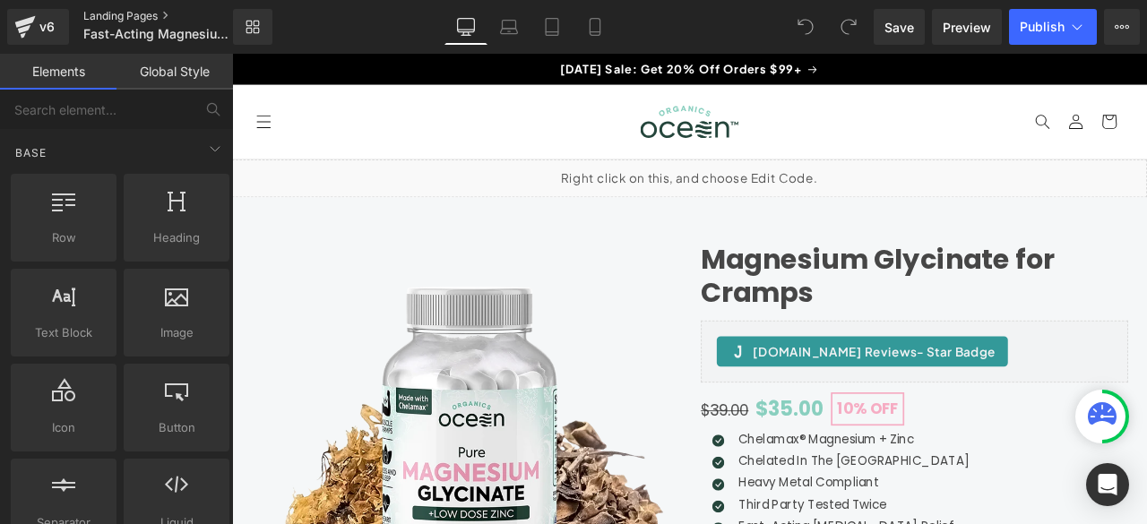
click at [162, 13] on link "Landing Pages" at bounding box center [172, 16] width 179 height 14
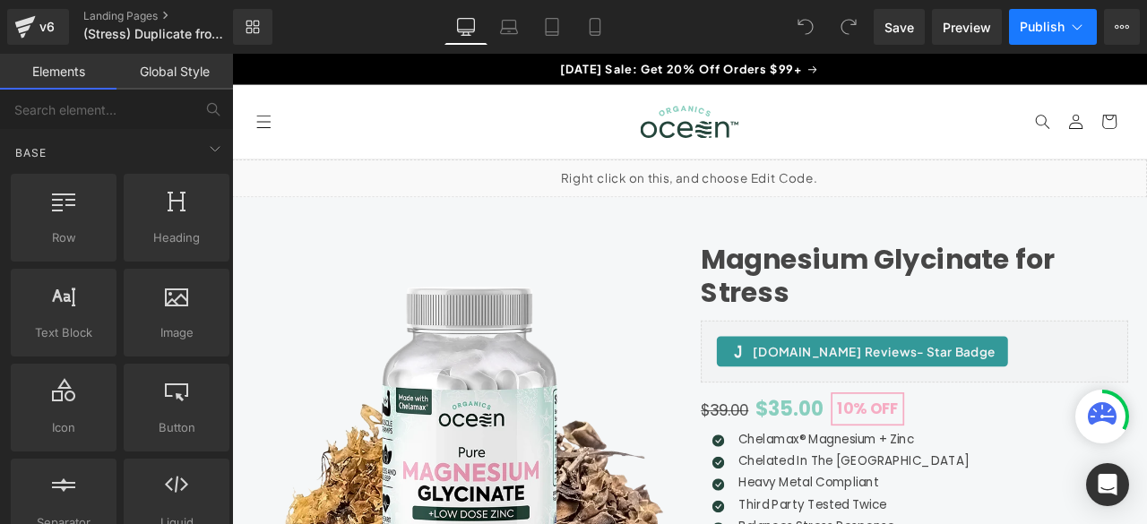
click at [1079, 26] on icon at bounding box center [1078, 27] width 18 height 18
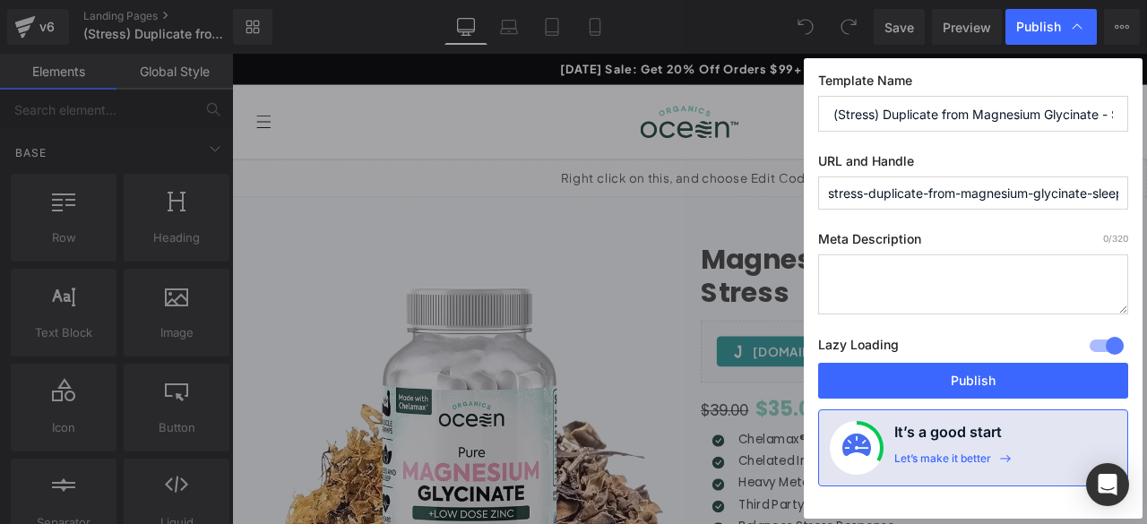
click at [983, 117] on input "(Stress) Duplicate from Magnesium Glycinate - Sleep &amp;amp;amp;amp; Muscle Cr…" at bounding box center [973, 114] width 310 height 36
paste input "Stress-Relief Magnesium Glycinate - Daily Stress Management Support"
drag, startPoint x: 916, startPoint y: 114, endPoint x: 802, endPoint y: 132, distance: 115.2
click at [802, 132] on div "Publish Template Name Stress-Relief Magnesium Glycinate - Daily Stress Manageme…" at bounding box center [573, 262] width 1147 height 524
paste input "Stress-Relief"
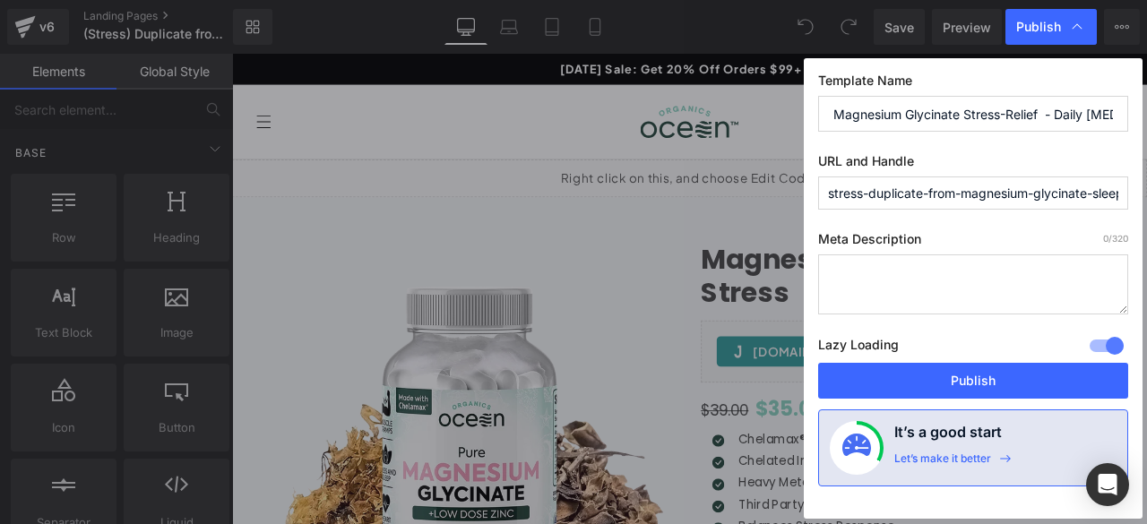
click at [965, 112] on input "Magnesium Glycinate Stress-Relief - Daily Stress Management Support" at bounding box center [973, 114] width 310 height 36
click at [901, 112] on input "Magnesium Glycinate For Stress-Relief - Daily Stress Management Support" at bounding box center [973, 114] width 310 height 36
type input "Magnesium Glycinate For Stress-Relief - Daily [MEDICAL_DATA] Support"
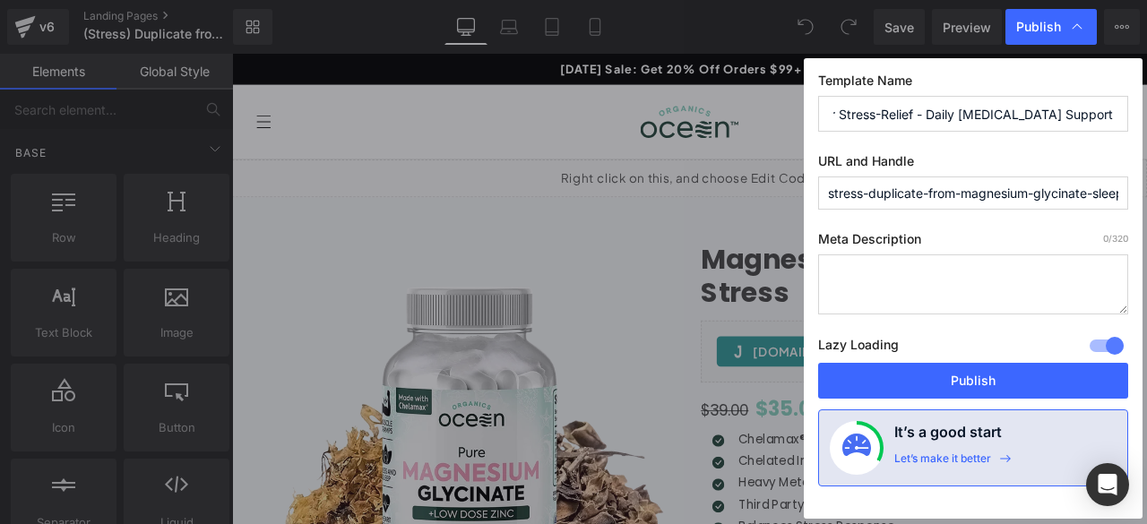
scroll to position [0, 0]
click at [904, 191] on input "stress-duplicate-from-magnesium-glycinate-sleep-amp-amp-amp-amp-amp-muscle-cram…" at bounding box center [973, 193] width 310 height 33
paste input "magnesium-glycinate-for-stress"
type input "magnesium-glycinate-for-stress"
click at [846, 279] on textarea at bounding box center [973, 285] width 310 height 60
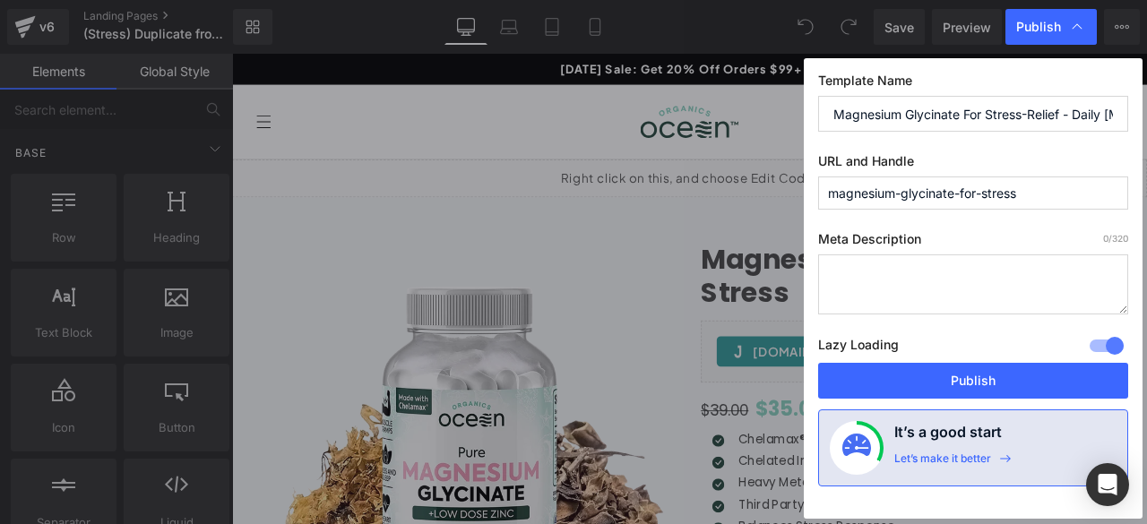
paste textarea "Magnesium glycinate for stress with cortisol-balancing formula for daily resili…"
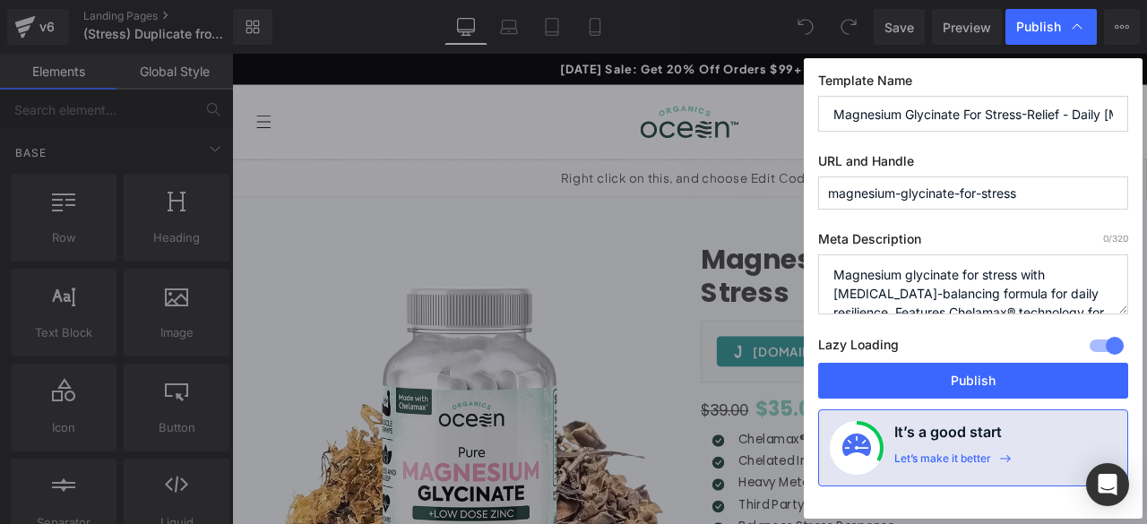
scroll to position [44, 0]
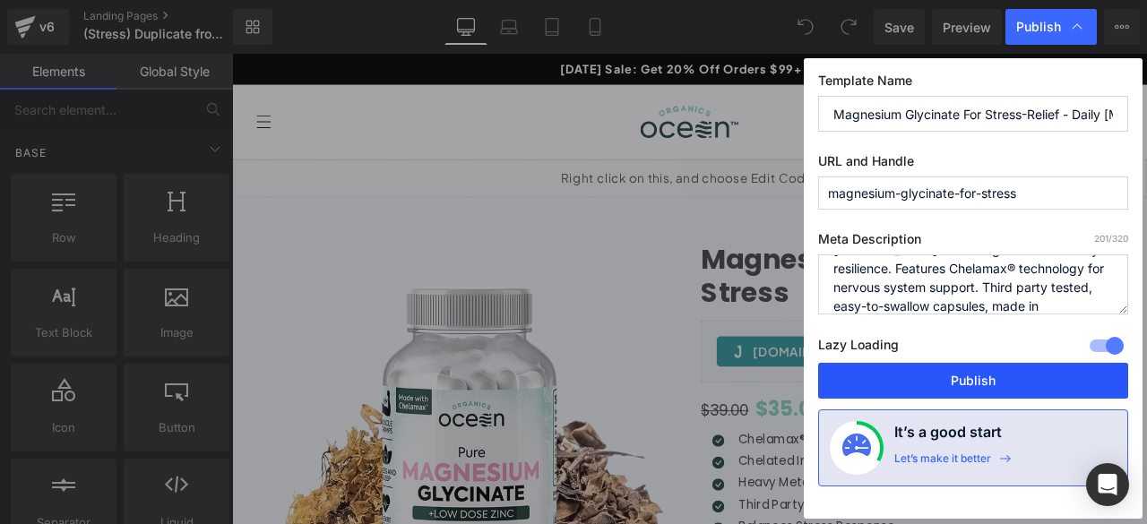
type textarea "Magnesium glycinate for stress with cortisol-balancing formula for daily resili…"
drag, startPoint x: 871, startPoint y: 379, endPoint x: 437, endPoint y: 203, distance: 468.9
click at [871, 379] on button "Publish" at bounding box center [973, 381] width 310 height 36
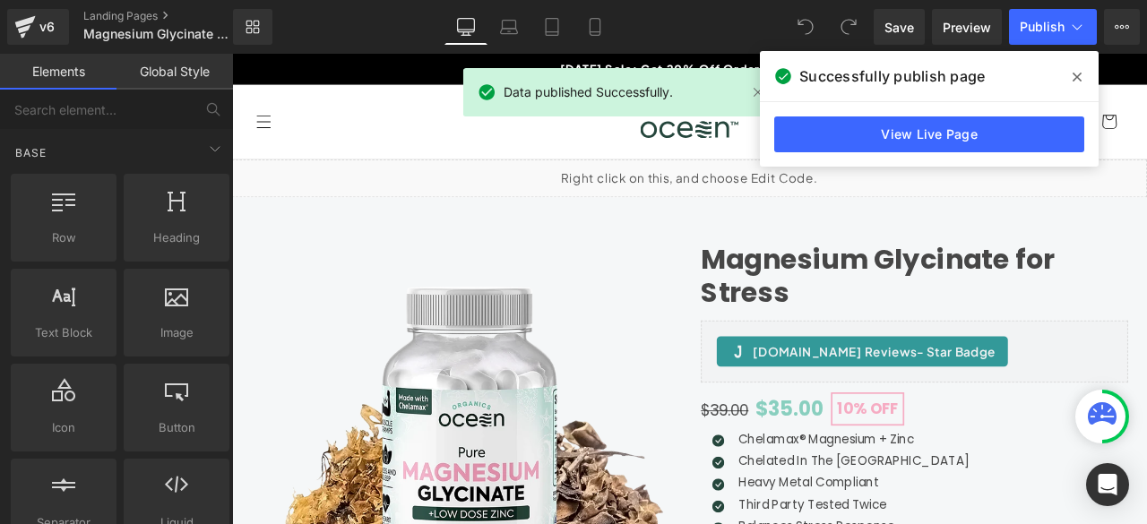
drag, startPoint x: 1083, startPoint y: 78, endPoint x: 1003, endPoint y: 1, distance: 110.9
click at [1083, 78] on span at bounding box center [1077, 77] width 29 height 29
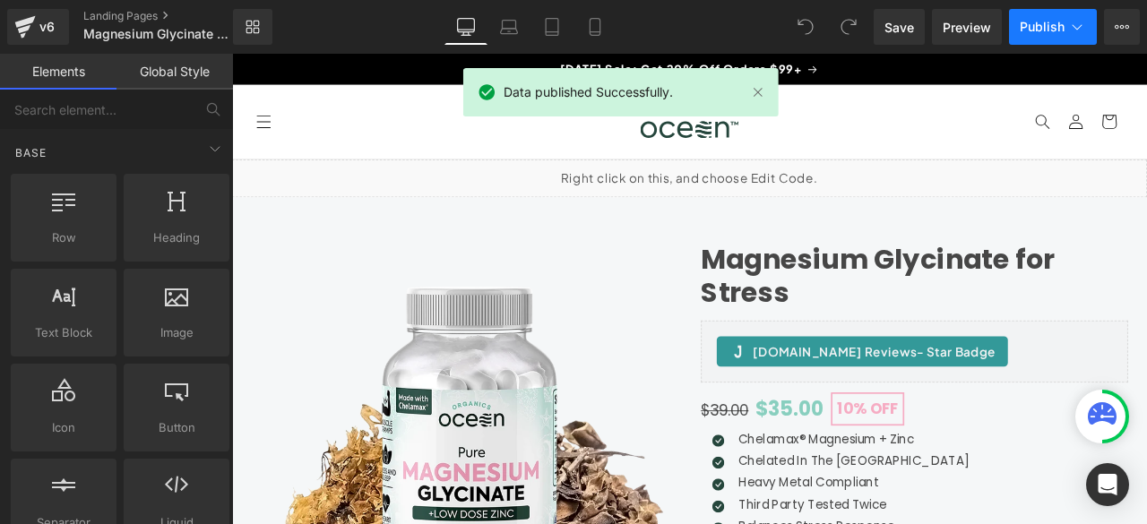
click at [1078, 30] on icon at bounding box center [1078, 27] width 18 height 18
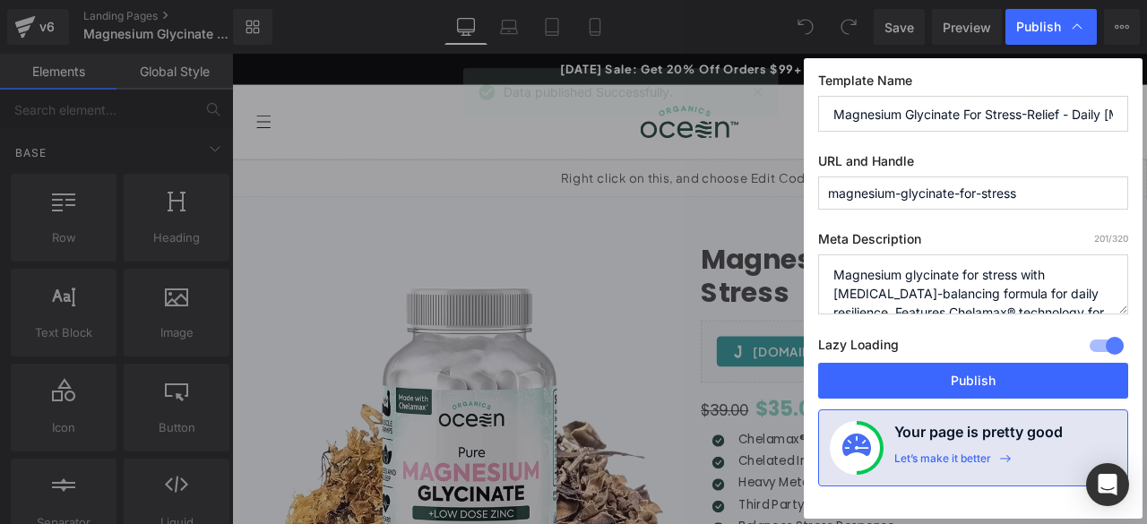
click at [888, 110] on input "Magnesium Glycinate For Stress-Relief - Daily [MEDICAL_DATA] Support" at bounding box center [973, 114] width 310 height 36
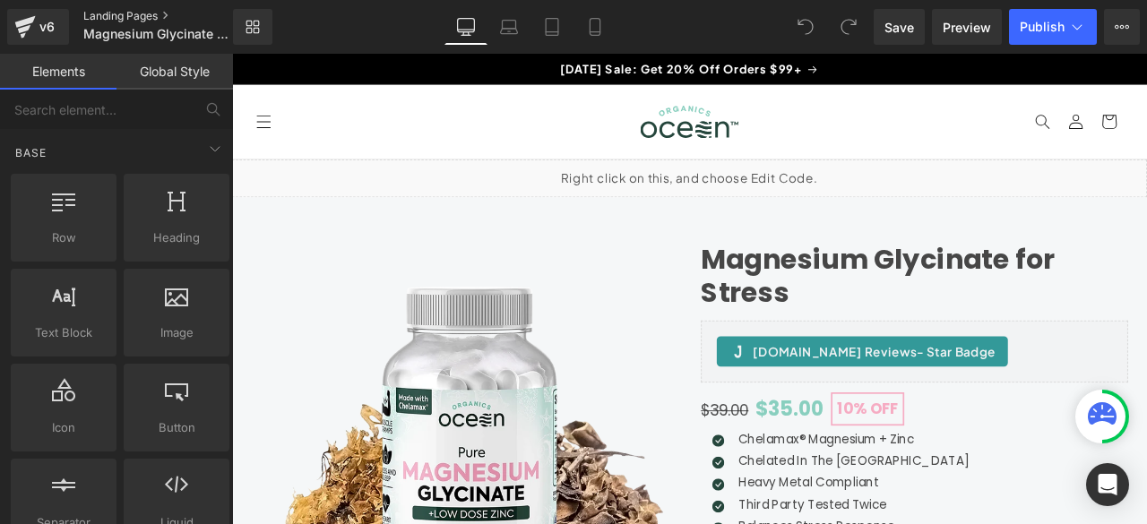
click at [138, 13] on link "Landing Pages" at bounding box center [172, 16] width 179 height 14
